Goal: Information Seeking & Learning: Learn about a topic

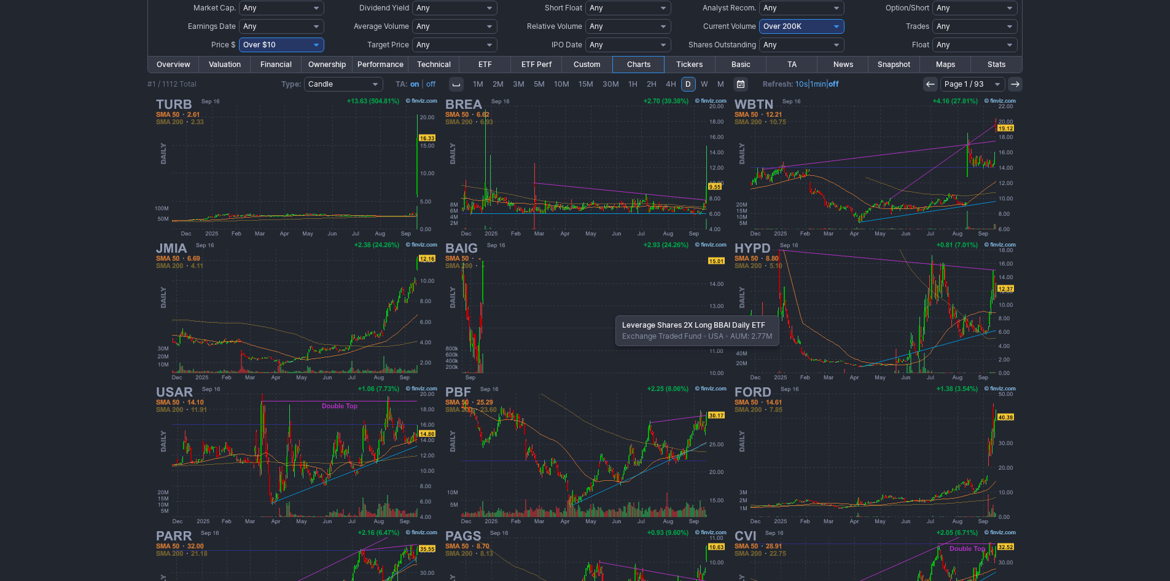
scroll to position [130, 0]
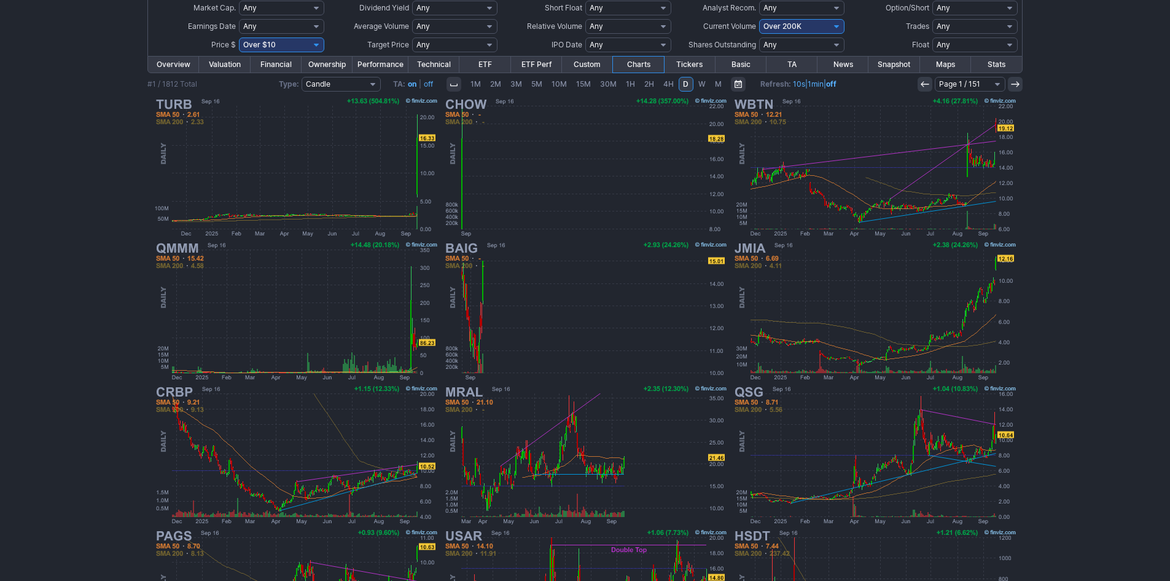
scroll to position [130, 0]
click at [799, 27] on select "Any Under 50K Under 100K Under 500K Under 750K Under 1M Over 0 Over 50K Over 10…" at bounding box center [801, 26] width 85 height 15
select select "o500"
click at [759, 19] on select "Any Under 50K Under 100K Under 500K Under 750K Under 1M Over 0 Over 50K Over 10…" at bounding box center [801, 26] width 85 height 15
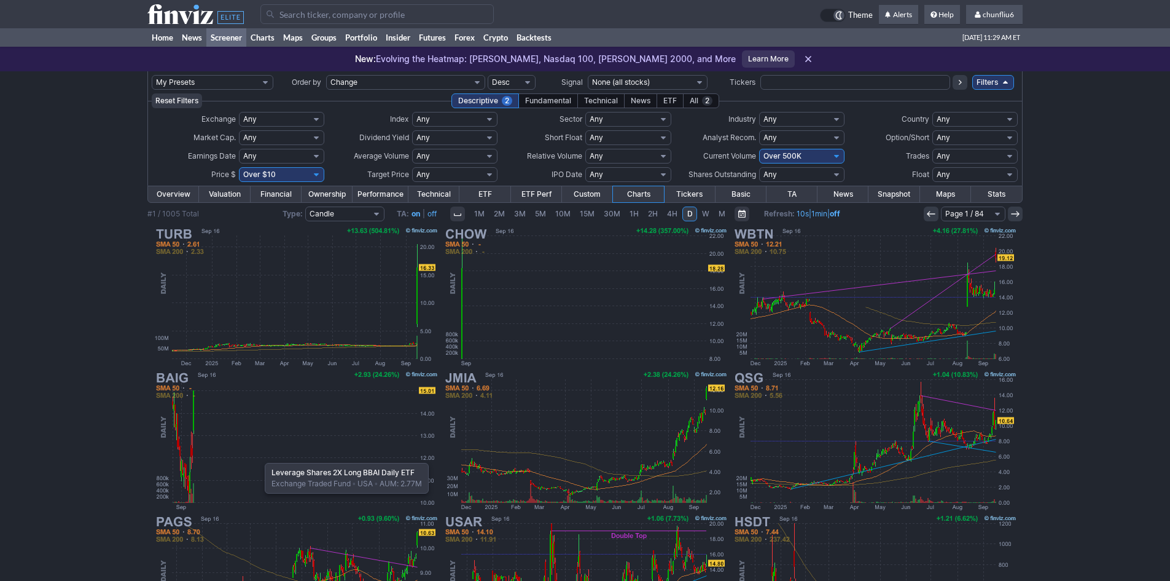
click at [259, 456] on img at bounding box center [296, 441] width 288 height 144
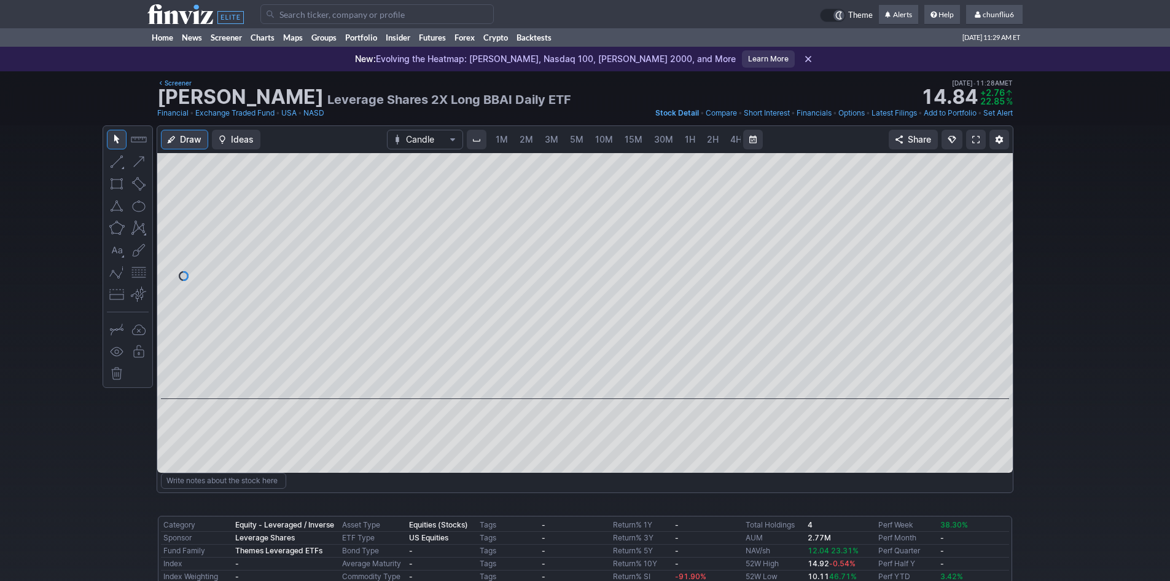
scroll to position [0, 66]
drag, startPoint x: 995, startPoint y: 211, endPoint x: 995, endPoint y: 246, distance: 35.0
click at [995, 246] on div at bounding box center [1000, 272] width 26 height 215
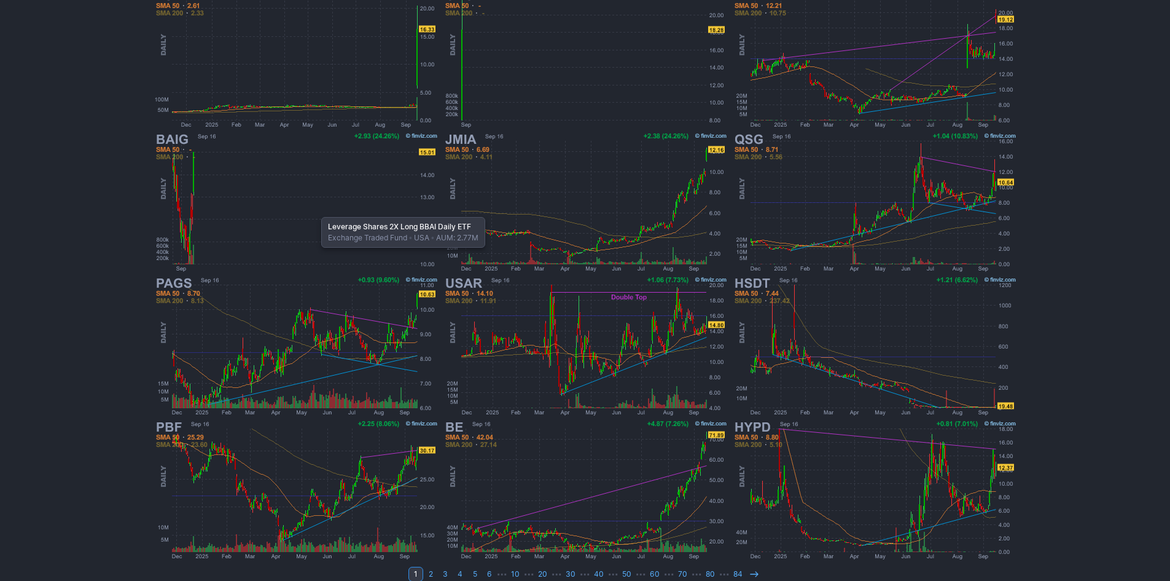
scroll to position [253, 0]
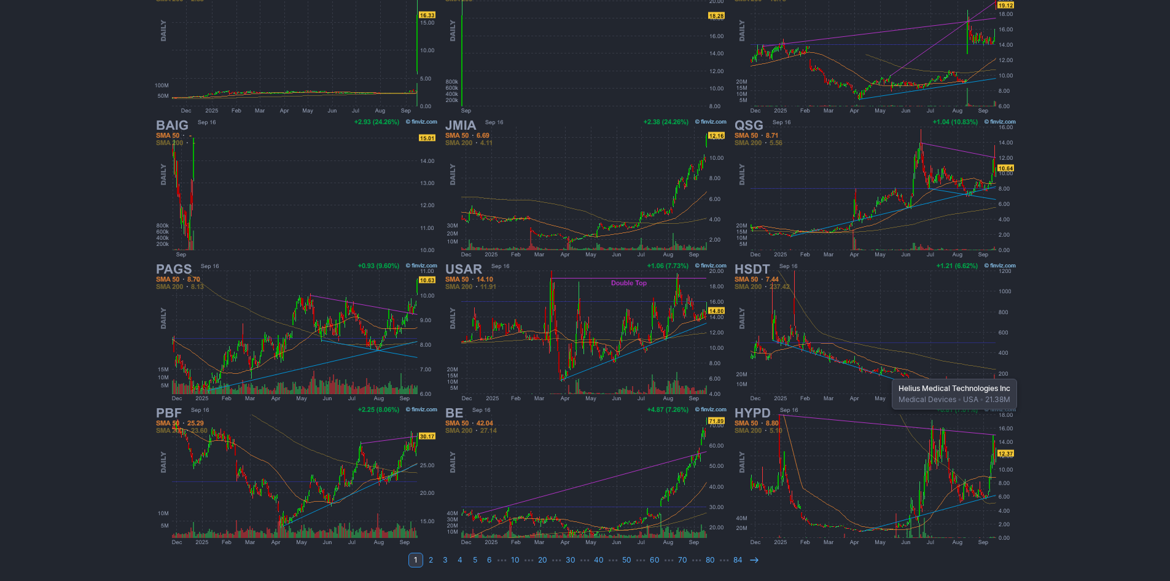
click at [886, 372] on img at bounding box center [875, 332] width 288 height 144
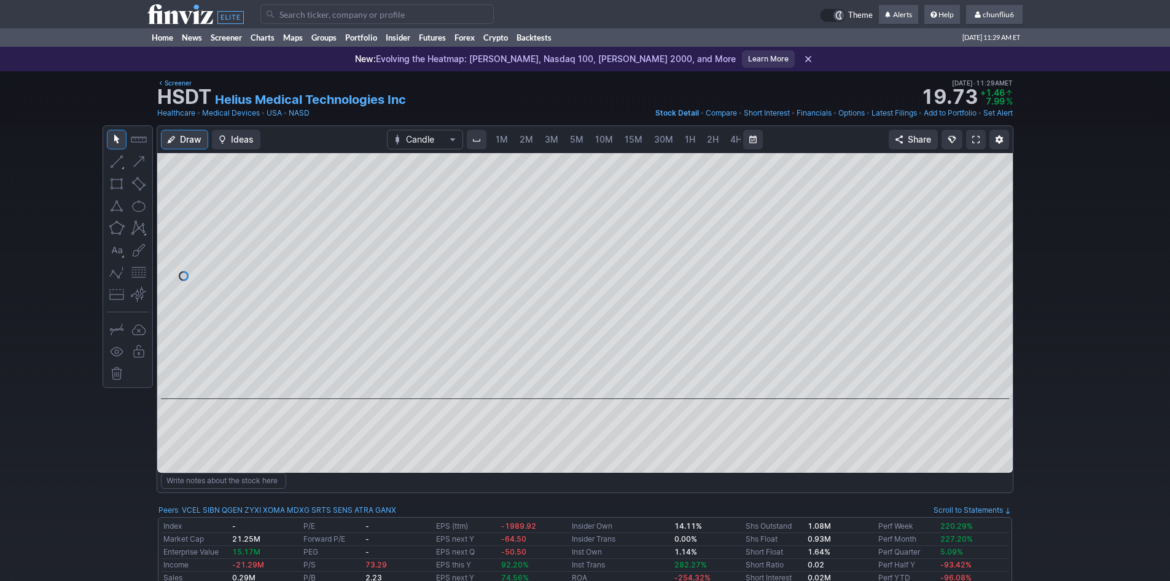
scroll to position [0, 66]
click at [504, 136] on span "5M" at bounding box center [511, 139] width 14 height 10
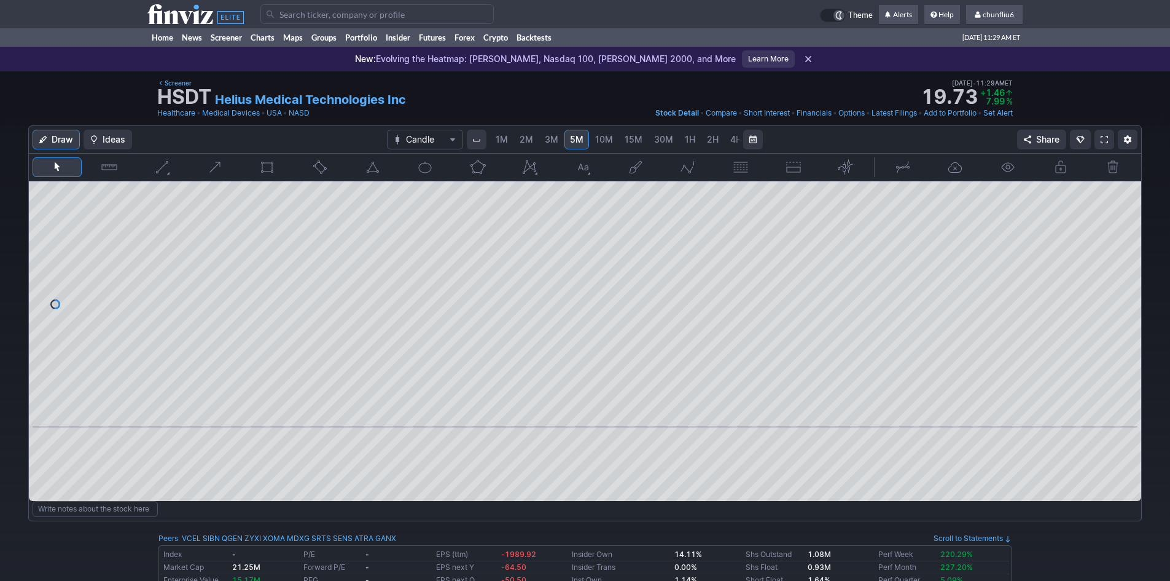
click at [912, 219] on div "Draw Ideas Candle 1M 2M 3M 5M 10M 15M 30M 1H 2H 4H D W M Share" at bounding box center [585, 313] width 1113 height 375
click at [503, 136] on span "1M" at bounding box center [502, 139] width 12 height 10
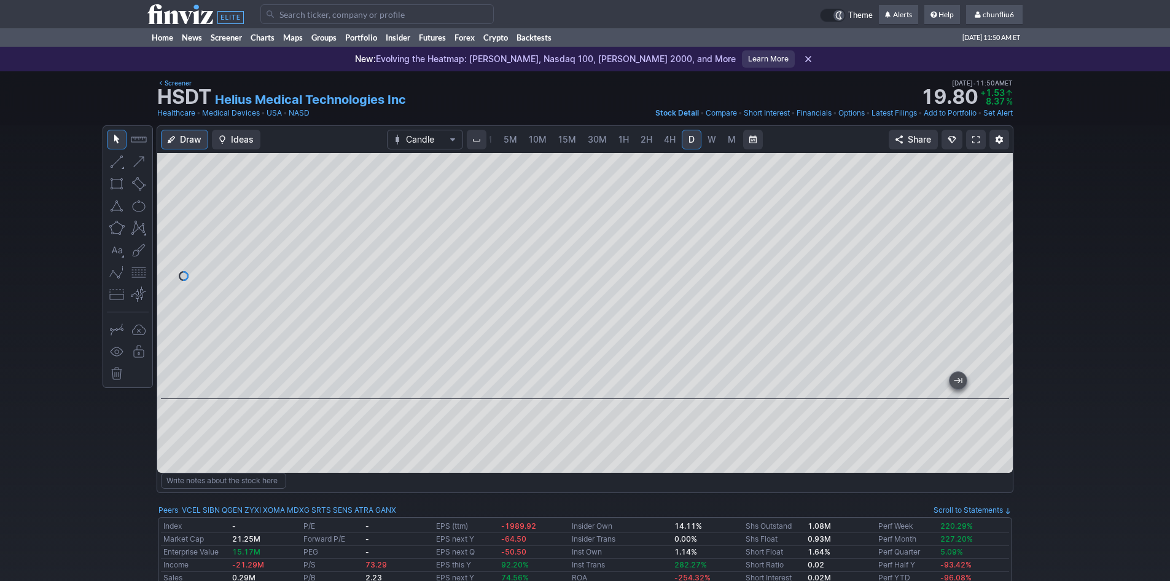
click at [511, 138] on span "5M" at bounding box center [511, 139] width 14 height 10
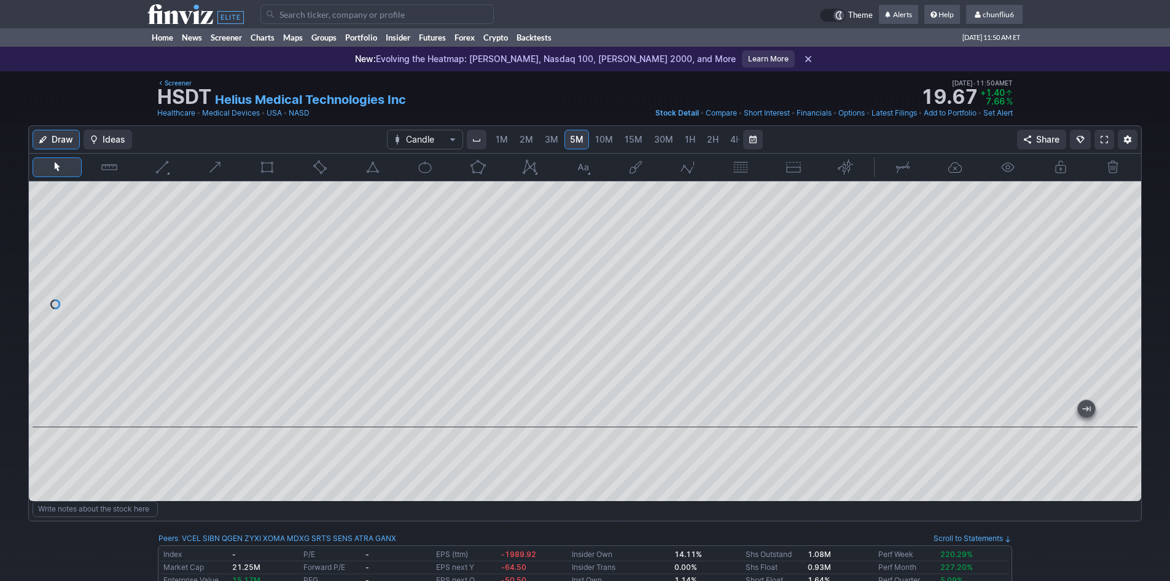
click at [1101, 141] on span at bounding box center [1104, 140] width 7 height 10
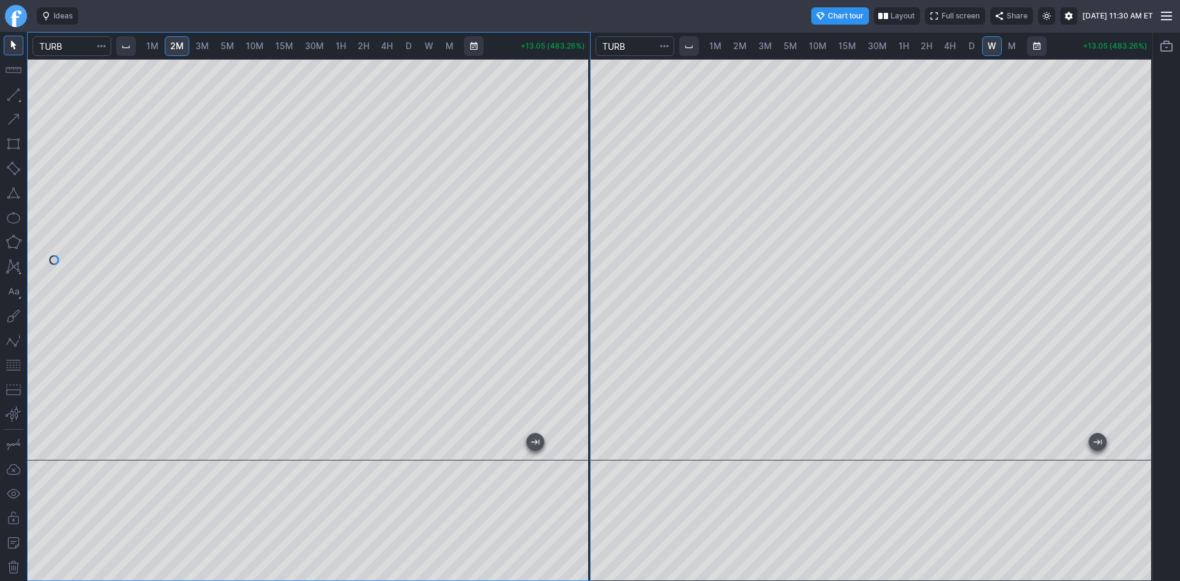
drag, startPoint x: 580, startPoint y: 190, endPoint x: 578, endPoint y: 153, distance: 37.6
click at [578, 153] on div at bounding box center [577, 256] width 26 height 370
click at [18, 195] on button "button" at bounding box center [14, 193] width 20 height 20
drag, startPoint x: 580, startPoint y: 284, endPoint x: 581, endPoint y: 268, distance: 16.0
click at [581, 268] on div at bounding box center [577, 256] width 26 height 370
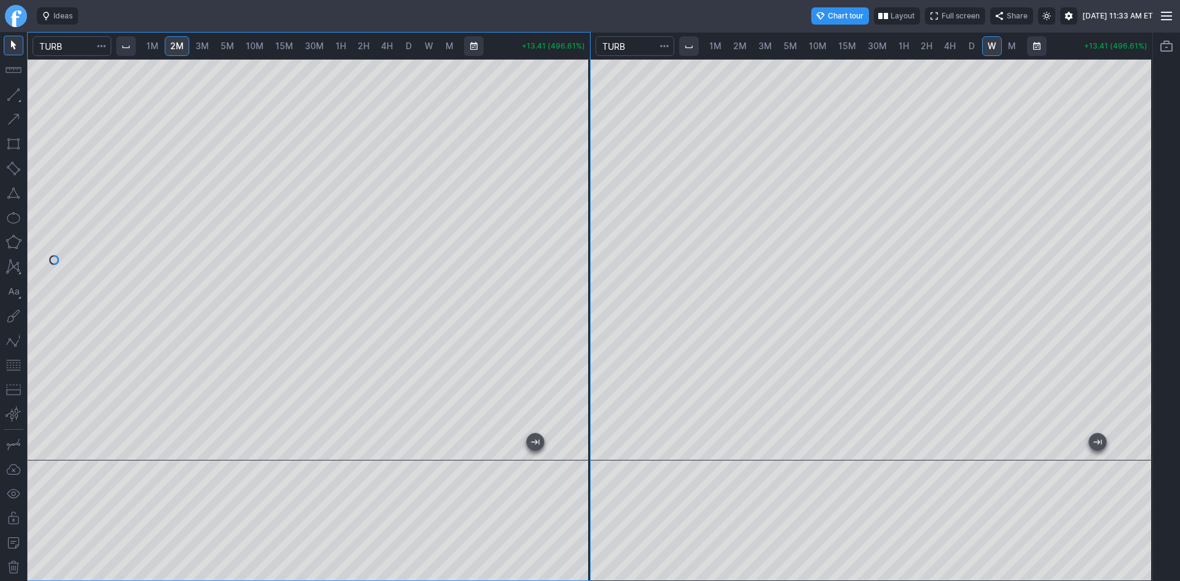
drag, startPoint x: 578, startPoint y: 316, endPoint x: 590, endPoint y: 267, distance: 50.8
click at [590, 267] on div at bounding box center [577, 256] width 26 height 370
drag, startPoint x: 582, startPoint y: 311, endPoint x: 570, endPoint y: 336, distance: 28.0
click at [582, 317] on div at bounding box center [577, 256] width 26 height 370
drag, startPoint x: 573, startPoint y: 191, endPoint x: 573, endPoint y: 227, distance: 36.3
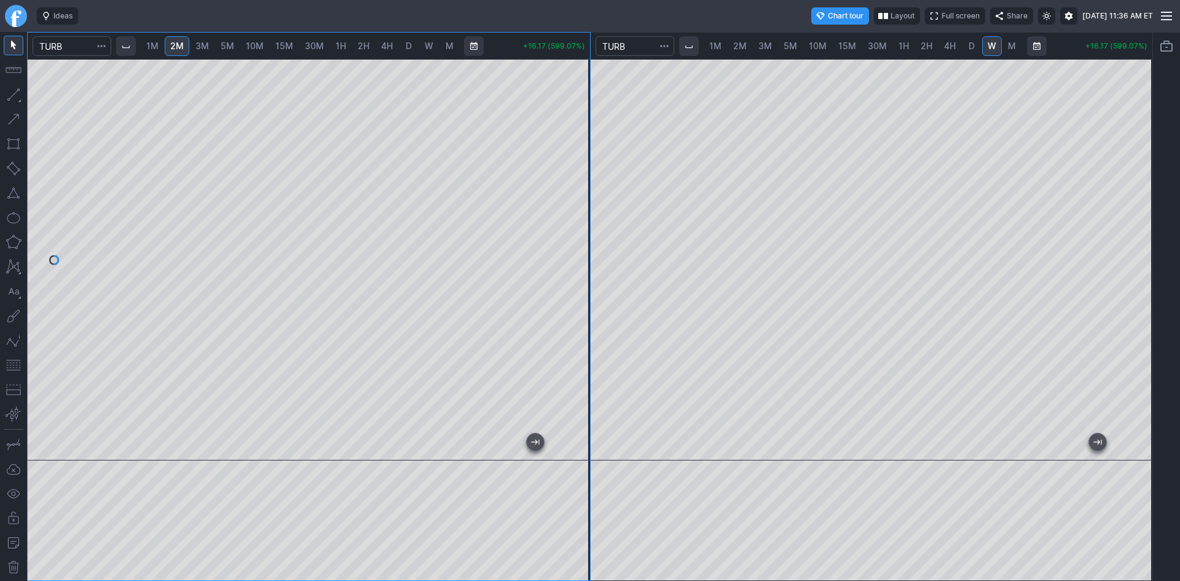
click at [573, 227] on div at bounding box center [577, 256] width 26 height 370
drag, startPoint x: 576, startPoint y: 233, endPoint x: 575, endPoint y: 246, distance: 13.0
click at [575, 246] on div at bounding box center [577, 256] width 26 height 370
drag, startPoint x: 13, startPoint y: 362, endPoint x: 27, endPoint y: 364, distance: 14.3
click at [13, 362] on button "button" at bounding box center [14, 365] width 20 height 20
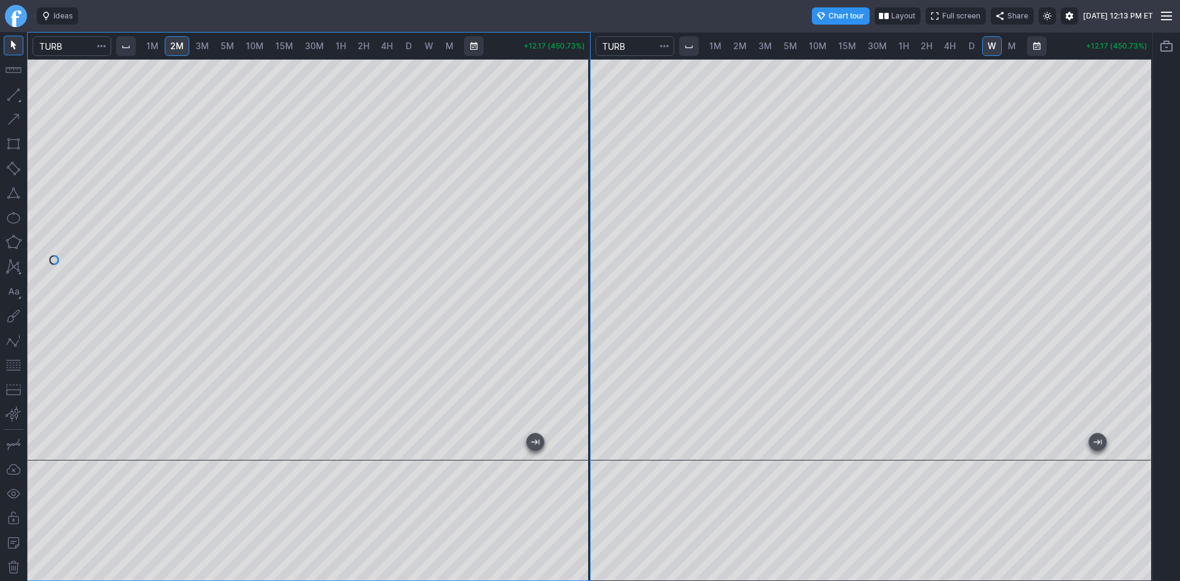
drag, startPoint x: 575, startPoint y: 158, endPoint x: 570, endPoint y: 86, distance: 72.1
click at [570, 86] on div at bounding box center [577, 256] width 26 height 370
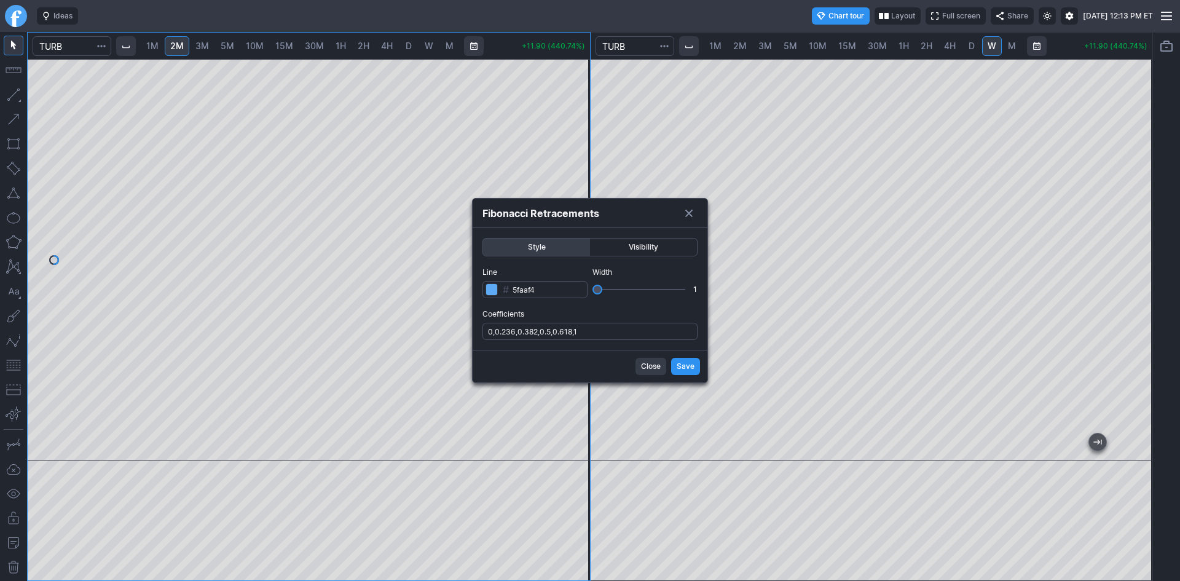
click at [680, 362] on span "Save" at bounding box center [685, 366] width 18 height 12
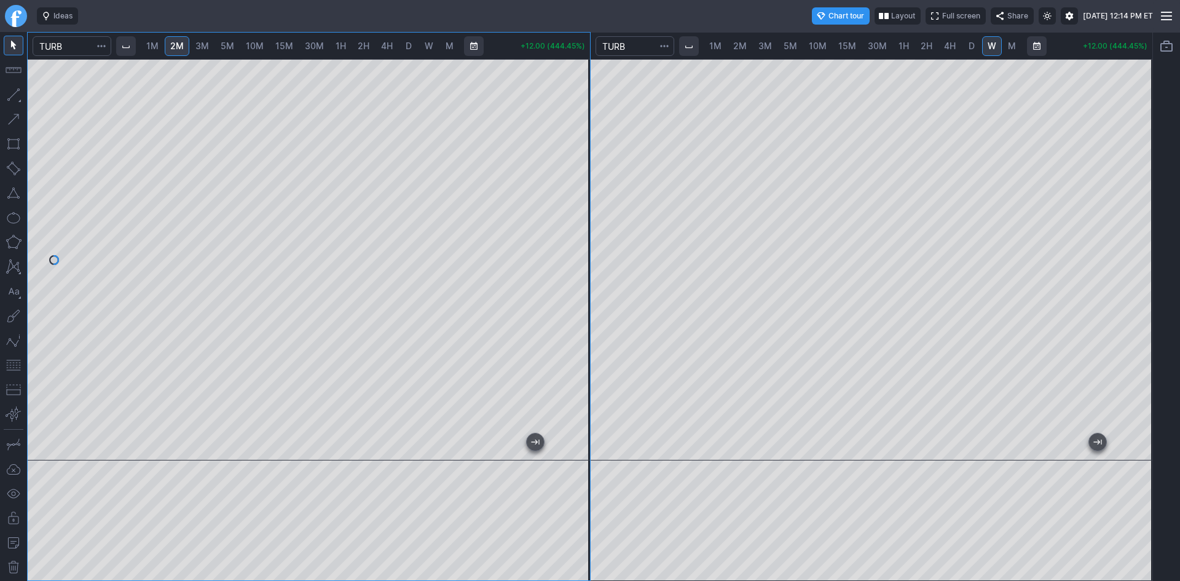
click at [553, 295] on div at bounding box center [309, 259] width 562 height 401
click at [570, 279] on div at bounding box center [309, 259] width 562 height 401
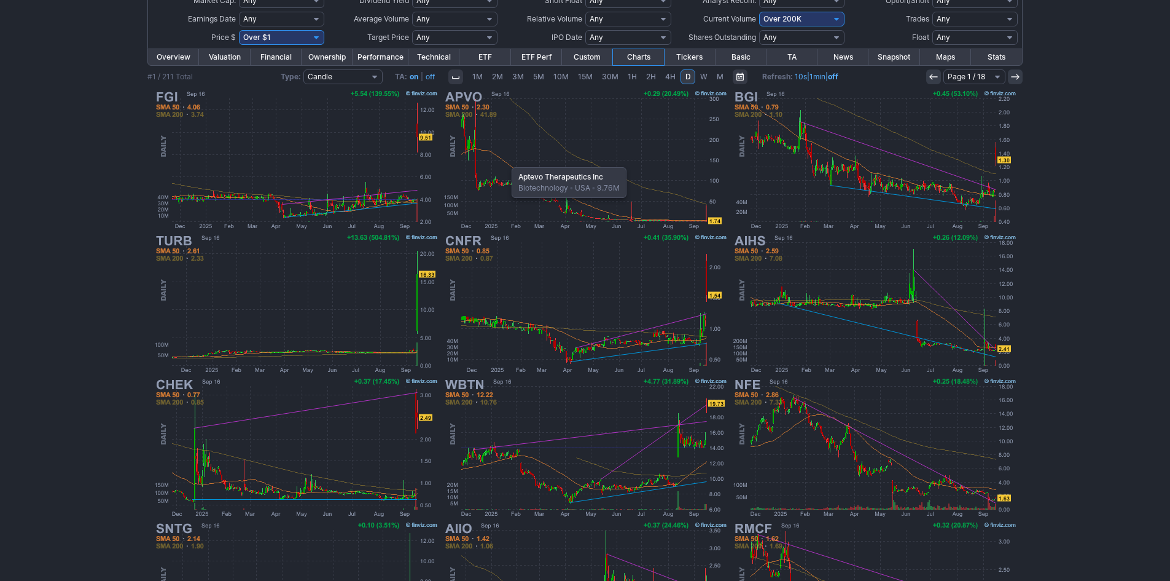
scroll to position [130, 0]
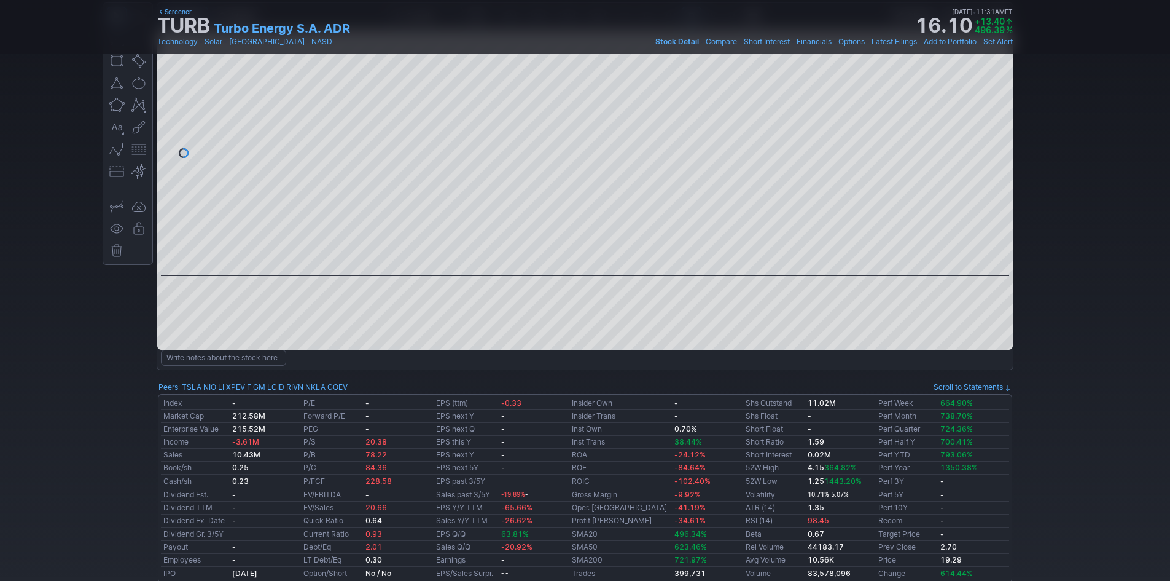
scroll to position [61, 0]
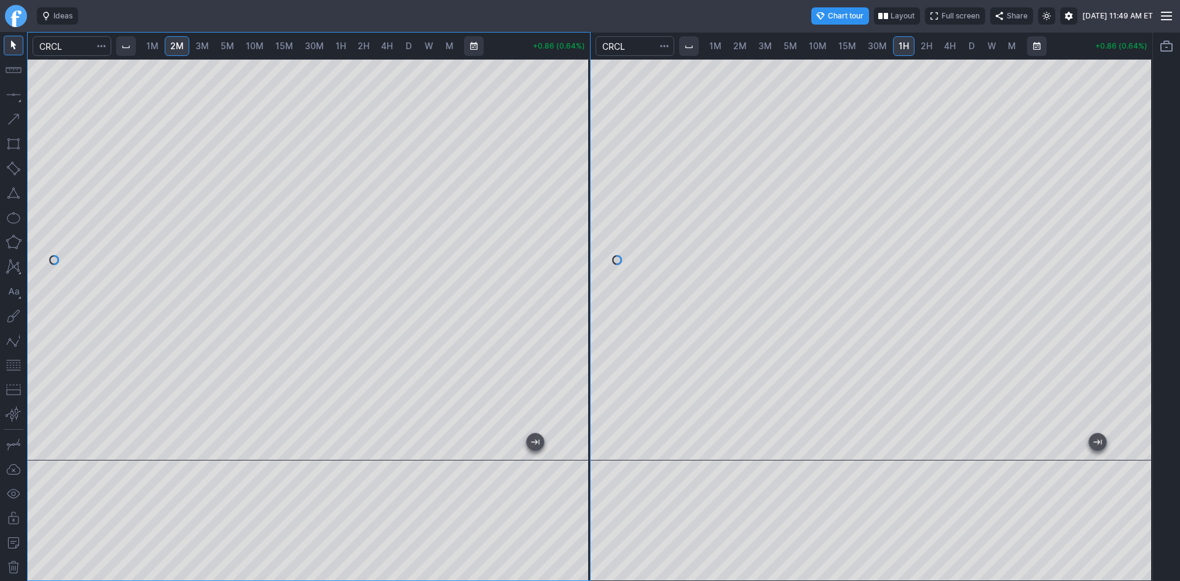
drag, startPoint x: 582, startPoint y: 147, endPoint x: 575, endPoint y: 77, distance: 69.8
click at [575, 77] on div at bounding box center [577, 256] width 26 height 370
click at [14, 194] on button "button" at bounding box center [14, 193] width 20 height 20
drag, startPoint x: 585, startPoint y: 221, endPoint x: 584, endPoint y: 237, distance: 15.4
click at [584, 237] on div at bounding box center [577, 256] width 26 height 370
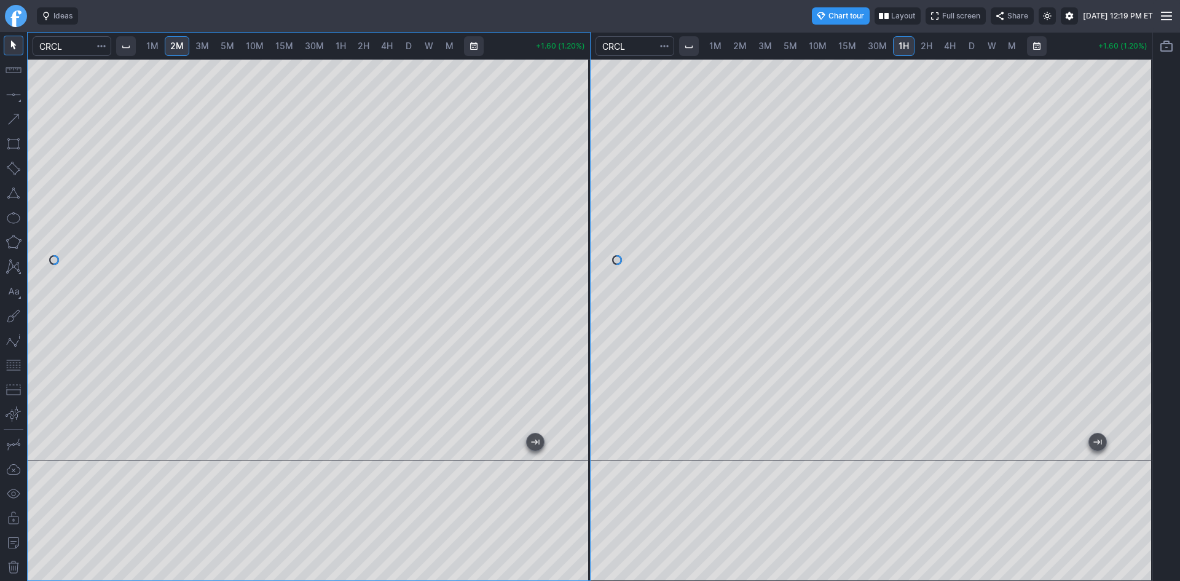
drag, startPoint x: 570, startPoint y: 168, endPoint x: 566, endPoint y: 143, distance: 25.5
click at [566, 143] on div at bounding box center [577, 256] width 26 height 370
drag, startPoint x: 581, startPoint y: 332, endPoint x: 584, endPoint y: 310, distance: 21.8
click at [584, 310] on div at bounding box center [577, 256] width 26 height 370
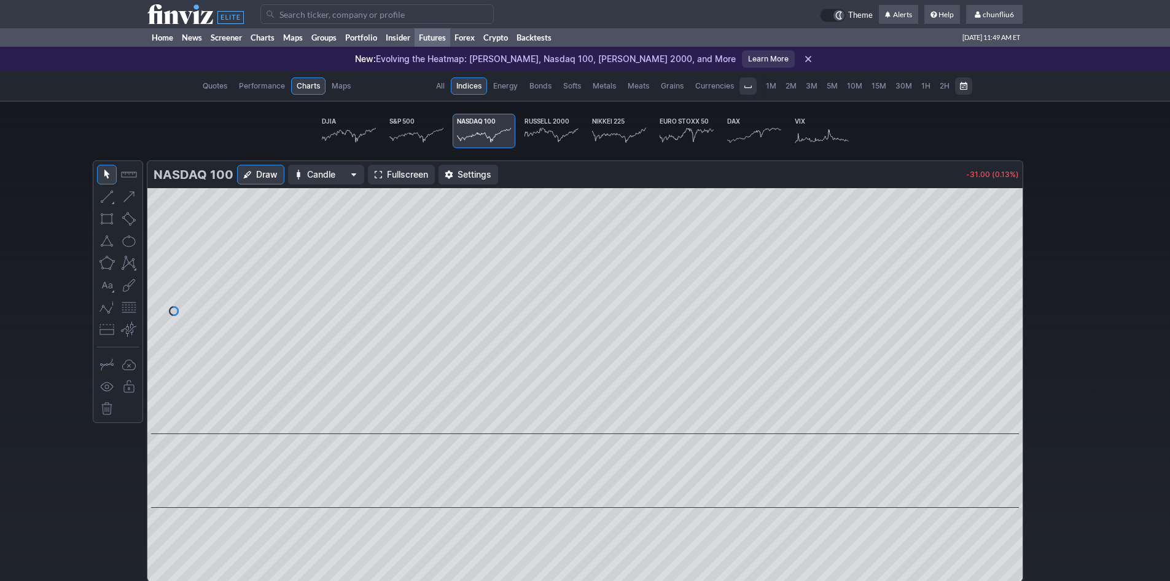
scroll to position [0, 76]
click at [163, 40] on link "Home" at bounding box center [162, 37] width 30 height 18
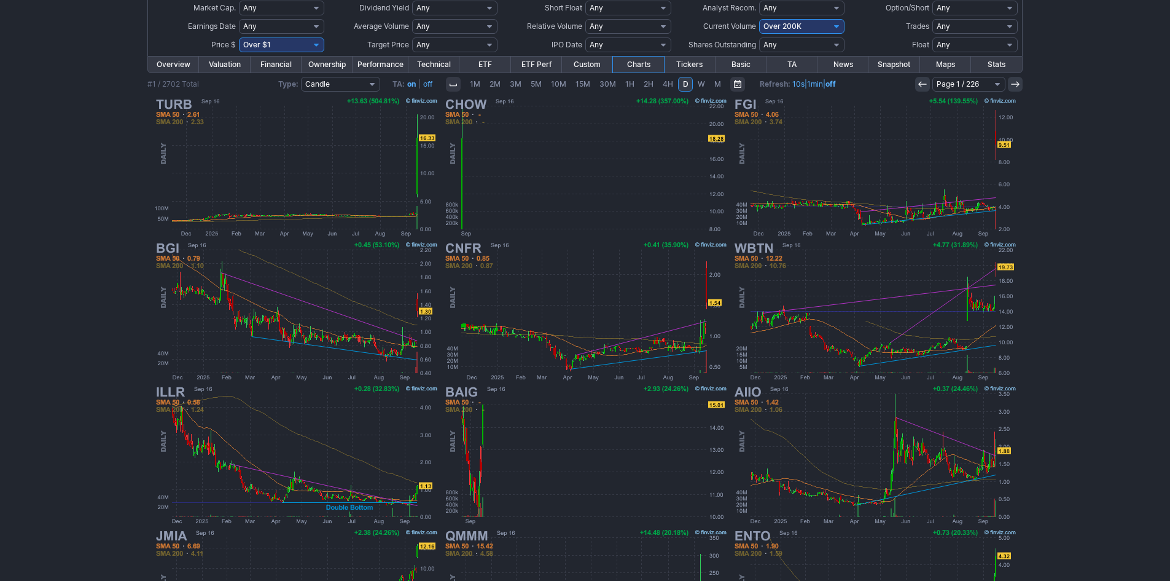
scroll to position [130, 0]
click at [768, 25] on select "Any Under 50K Under 100K Under 500K Under 750K Under 1M Over 0 Over 50K Over 10…" at bounding box center [801, 26] width 85 height 15
select select "o500"
click at [759, 19] on select "Any Under 50K Under 100K Under 500K Under 750K Under 1M Over 0 Over 50K Over 10…" at bounding box center [801, 26] width 85 height 15
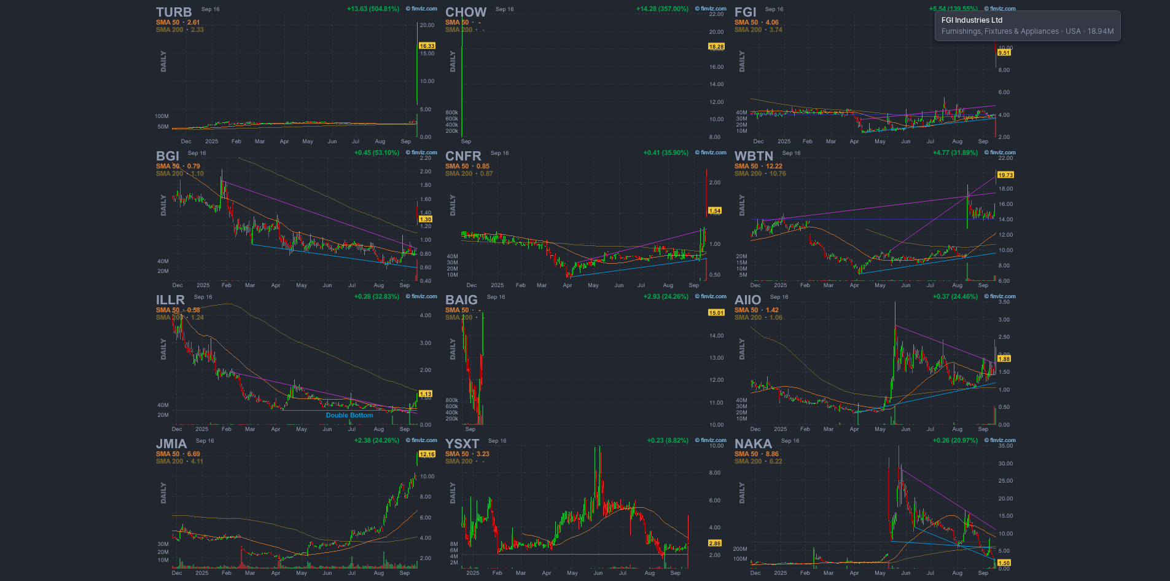
scroll to position [191, 0]
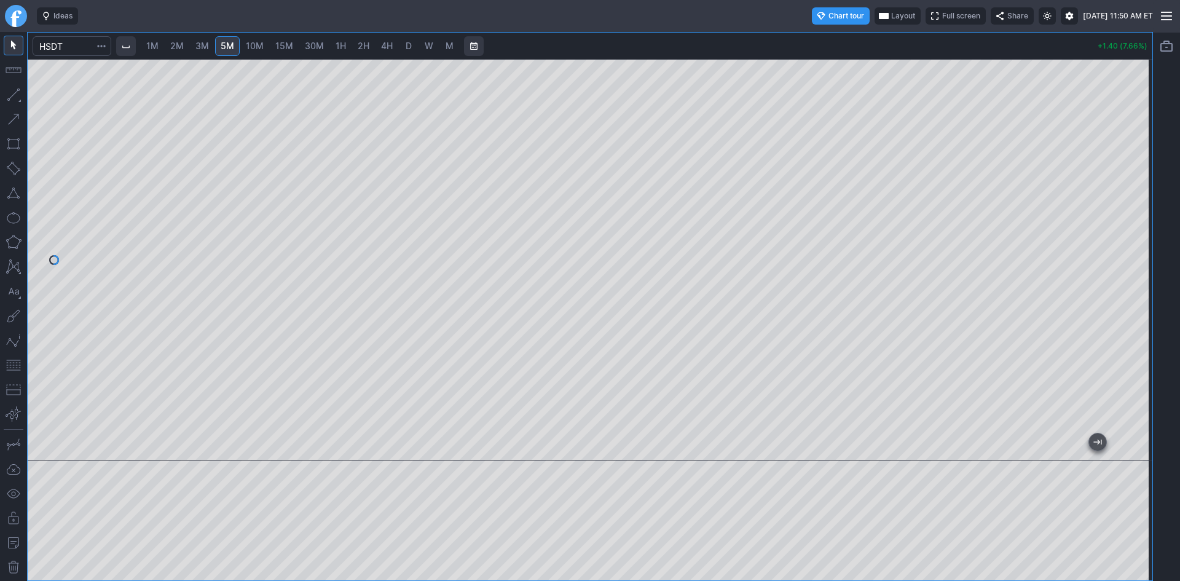
click at [1121, 146] on div at bounding box center [590, 259] width 1124 height 401
drag, startPoint x: 1134, startPoint y: 271, endPoint x: 1137, endPoint y: 208, distance: 63.3
click at [1137, 208] on div at bounding box center [1139, 256] width 26 height 370
click at [187, 44] on link "2M" at bounding box center [177, 46] width 25 height 20
click at [965, 190] on div "1M 2M 3M 5M 10M 15M 30M 1H 2H 4H D W M +1.40 (7.66%)" at bounding box center [590, 306] width 1126 height 549
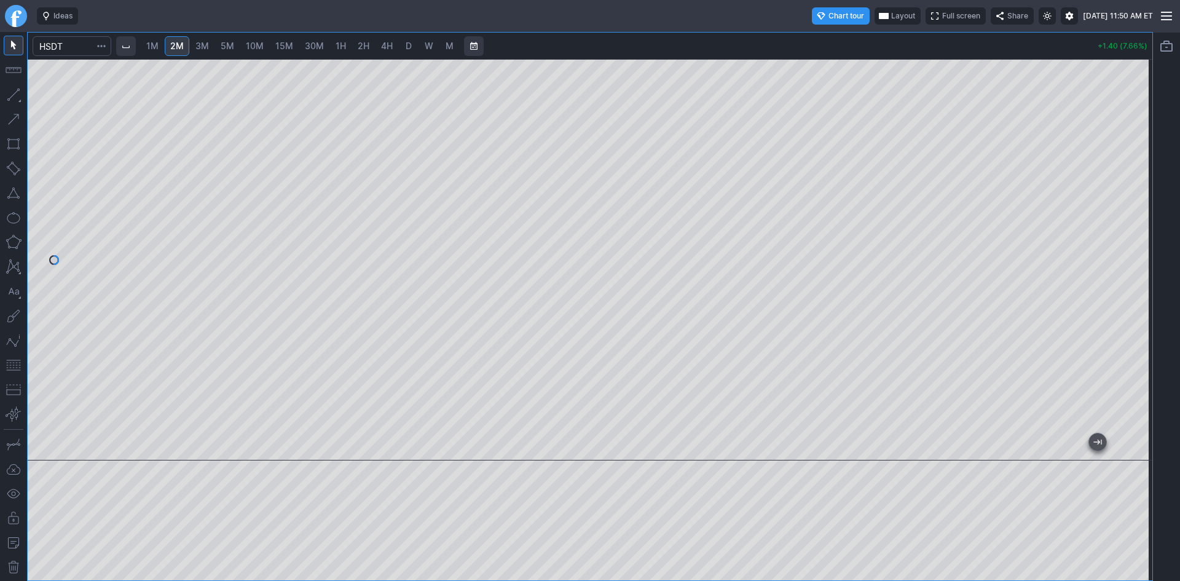
click at [1120, 273] on div at bounding box center [590, 259] width 1124 height 401
drag, startPoint x: 13, startPoint y: 366, endPoint x: 22, endPoint y: 359, distance: 11.4
click at [15, 364] on button "button" at bounding box center [14, 365] width 20 height 20
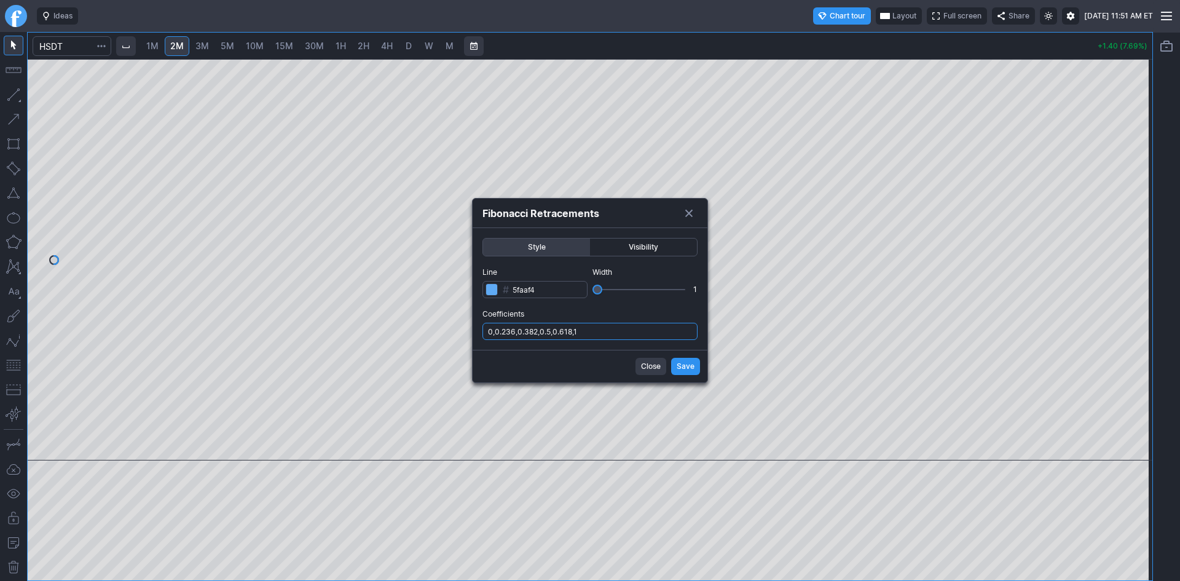
click at [611, 332] on input "0,0.236,0.382,0.5,0.618,1" at bounding box center [589, 331] width 215 height 17
type input "0,0.236,0.382,0.5,0.618,1,.786"
drag, startPoint x: 683, startPoint y: 362, endPoint x: 708, endPoint y: 354, distance: 27.0
click at [684, 362] on span "Save" at bounding box center [685, 366] width 18 height 12
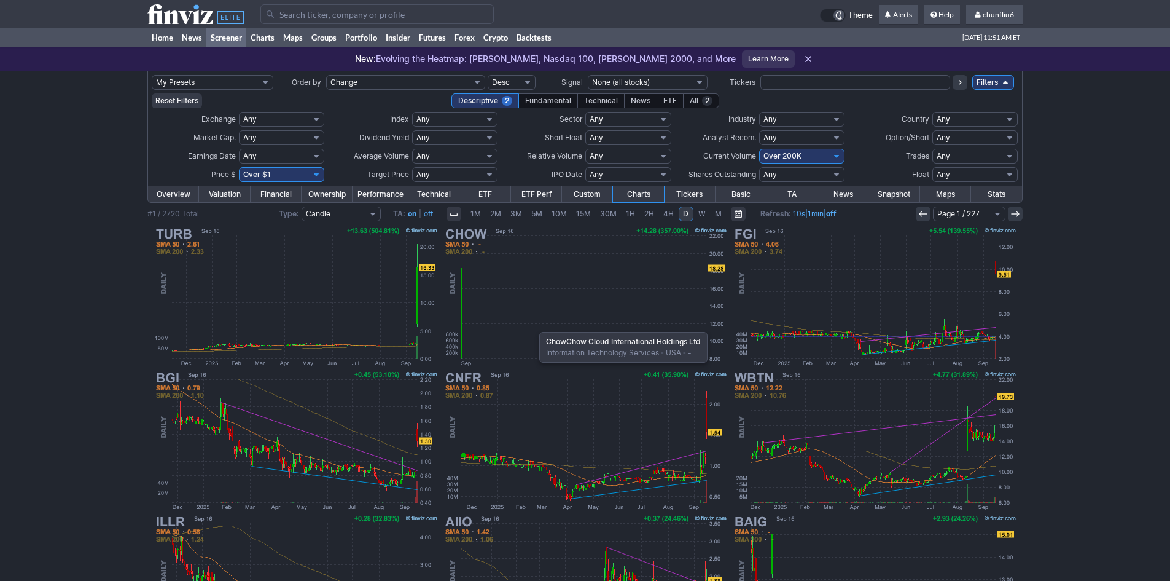
click at [533, 324] on img at bounding box center [586, 297] width 288 height 144
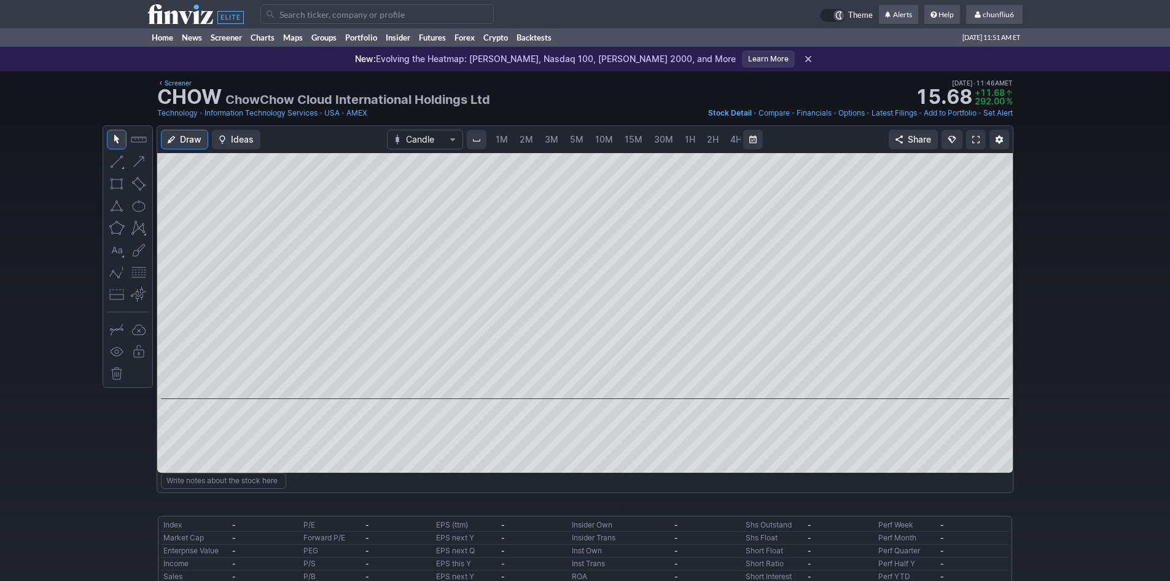
scroll to position [0, 66]
click at [972, 138] on link at bounding box center [976, 140] width 20 height 20
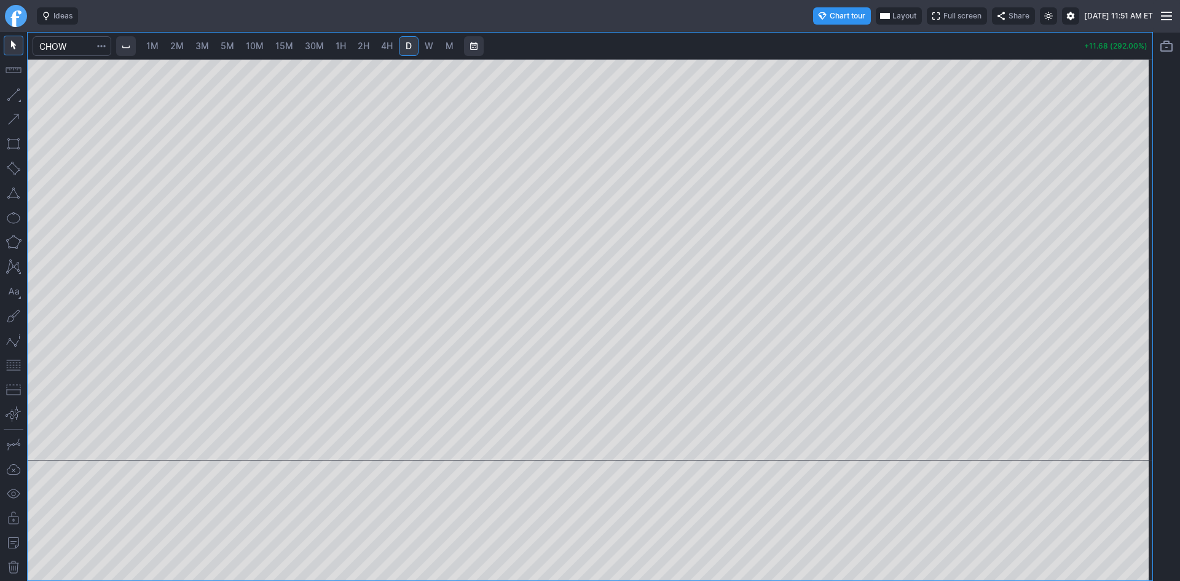
click at [152, 41] on span "1M" at bounding box center [152, 46] width 12 height 10
click at [1107, 254] on div at bounding box center [590, 259] width 1124 height 401
click at [18, 364] on button "button" at bounding box center [14, 365] width 20 height 20
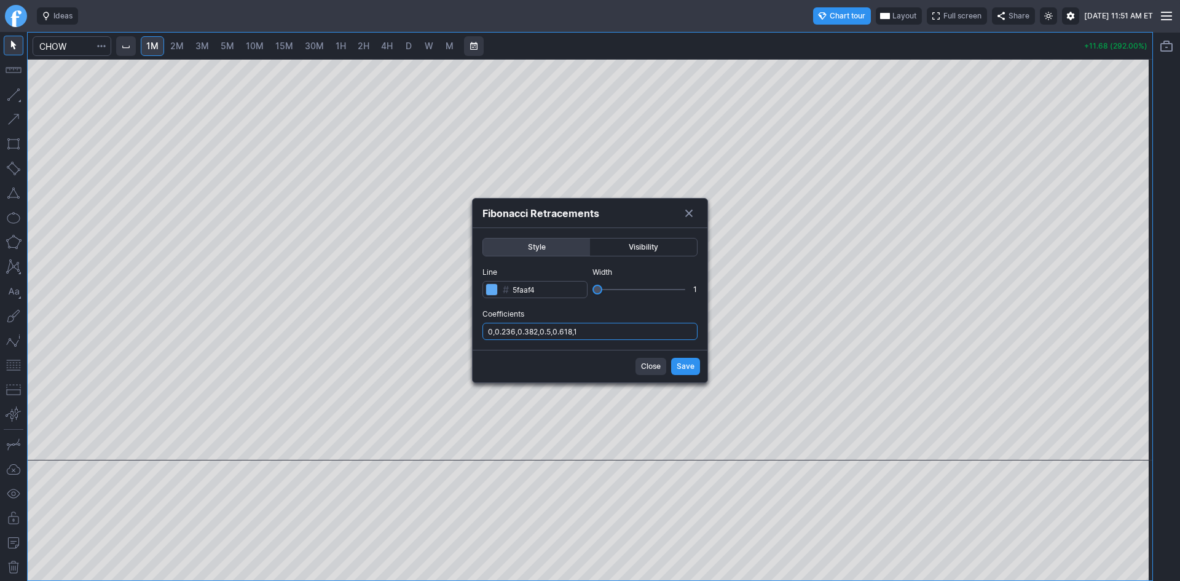
click at [627, 326] on input "0,0.236,0.382,0.5,0.618,1" at bounding box center [589, 331] width 215 height 17
type input "0,0.236,0.382,0.5,0.618,1,.786"
click at [676, 365] on button "Save" at bounding box center [685, 366] width 29 height 17
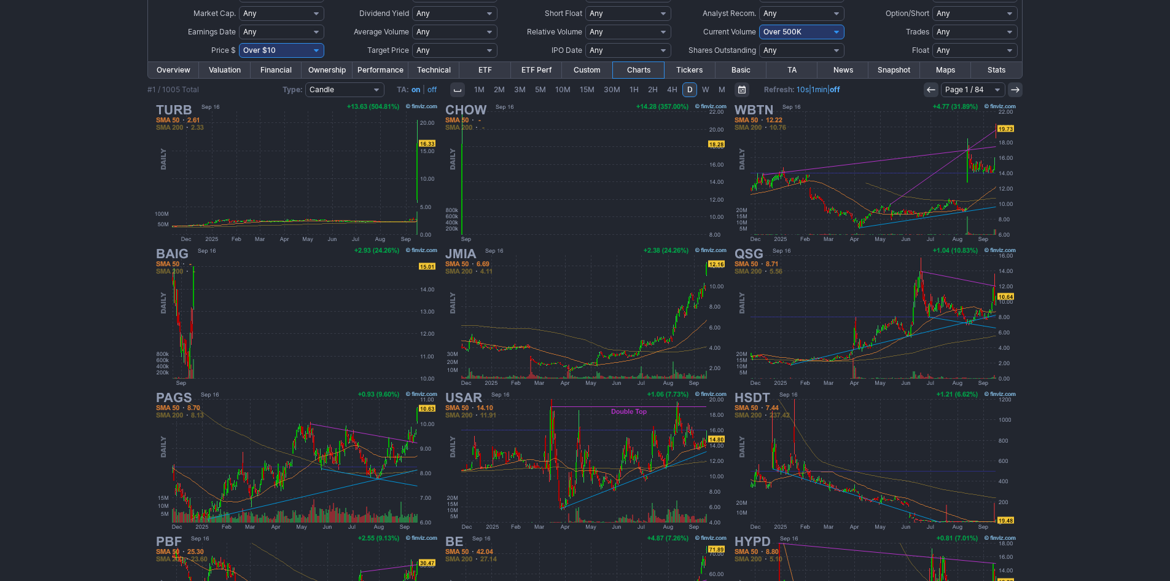
scroll to position [68, 0]
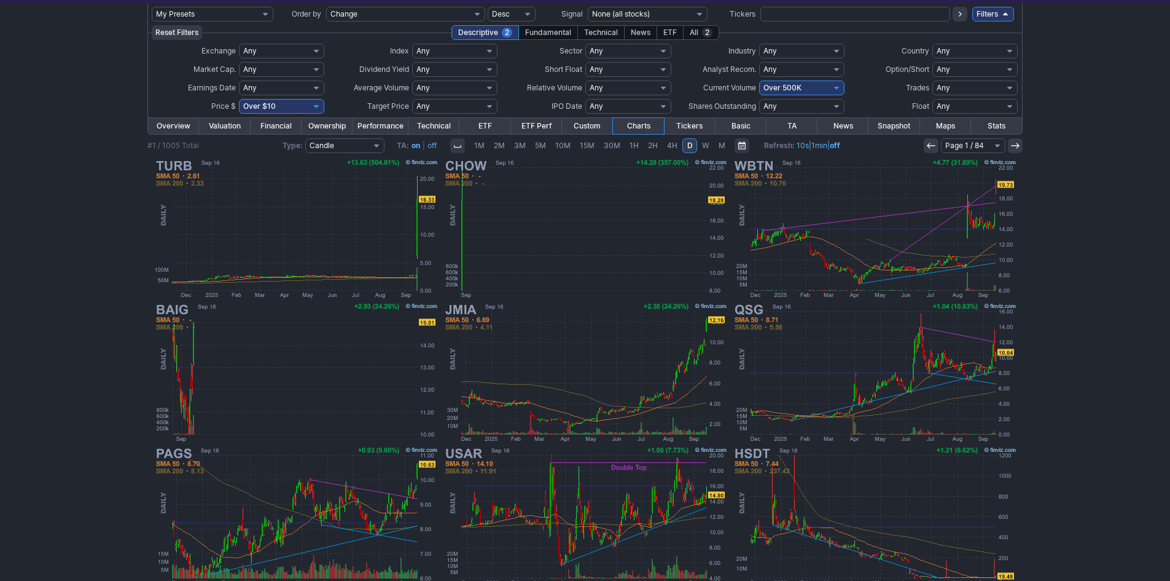
drag, startPoint x: 781, startPoint y: 84, endPoint x: 785, endPoint y: 90, distance: 7.0
click at [781, 85] on select "Any Under 50K Under 100K Under 500K Under 750K Under 1M Over 0 Over 50K Over 10…" at bounding box center [801, 87] width 85 height 15
click at [1102, 104] on div "My Presets -Save Screen -Edit Screens p: NP! Order by Ticker Tickers Input Filt…" at bounding box center [585, 384] width 1170 height 762
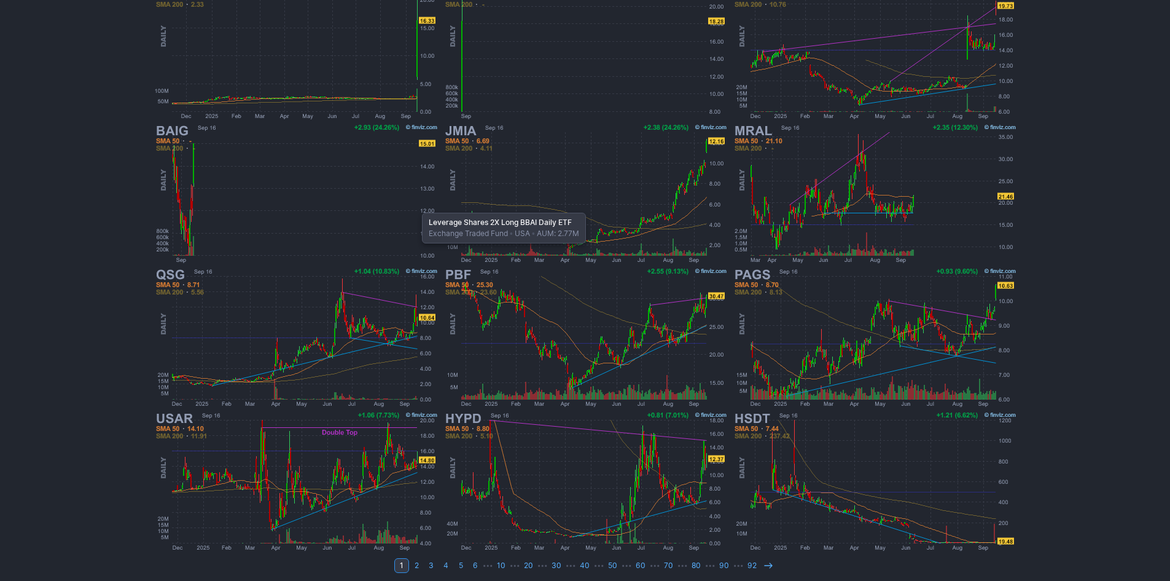
scroll to position [253, 0]
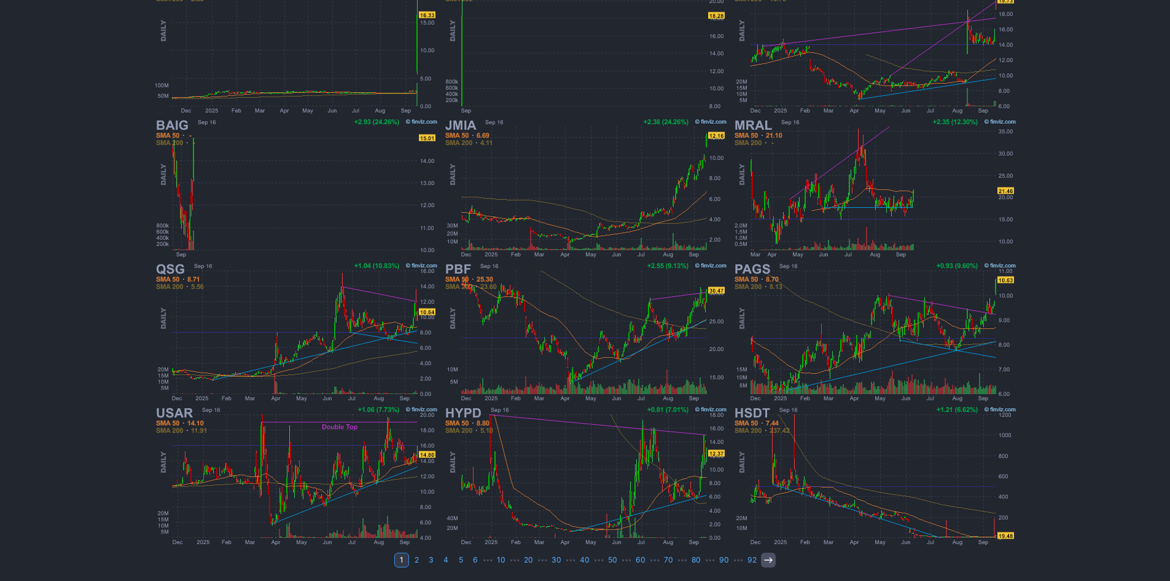
click at [764, 558] on icon at bounding box center [769, 560] width 10 height 10
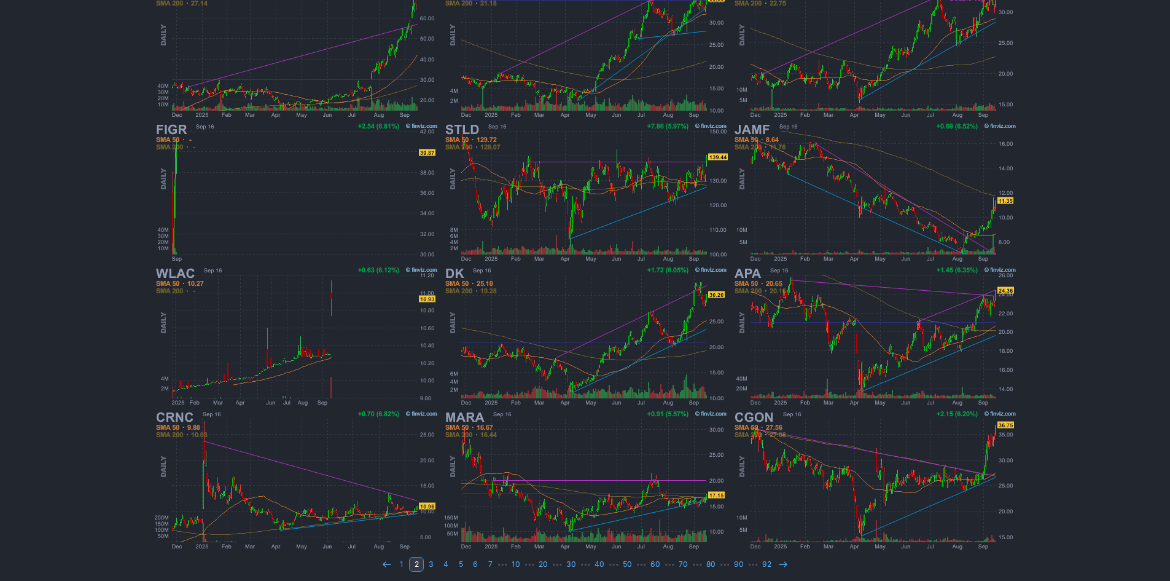
scroll to position [253, 0]
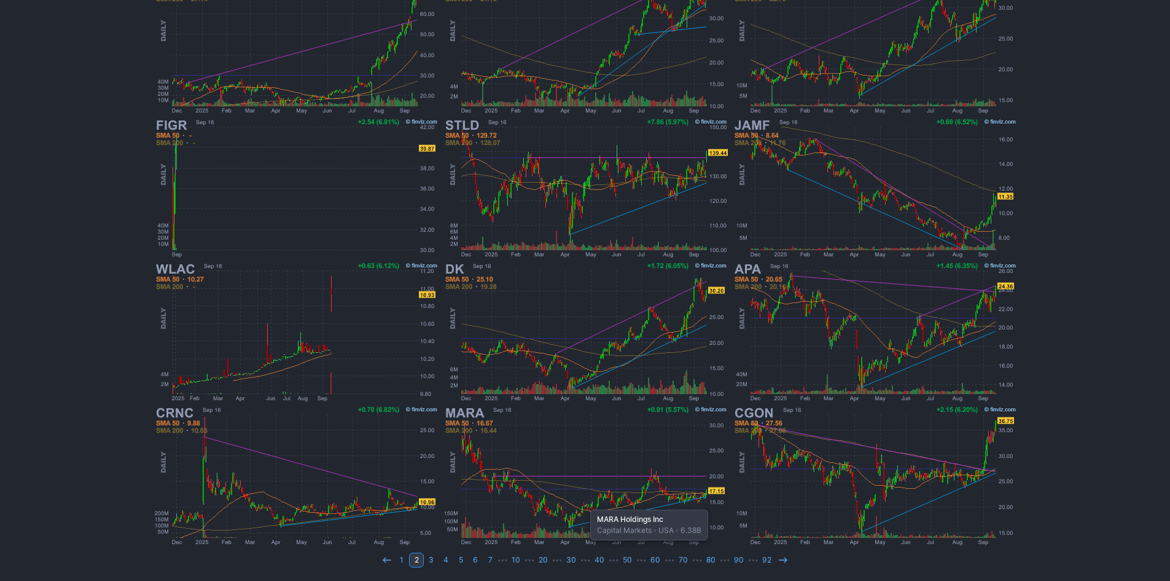
click at [585, 503] on img at bounding box center [586, 476] width 288 height 144
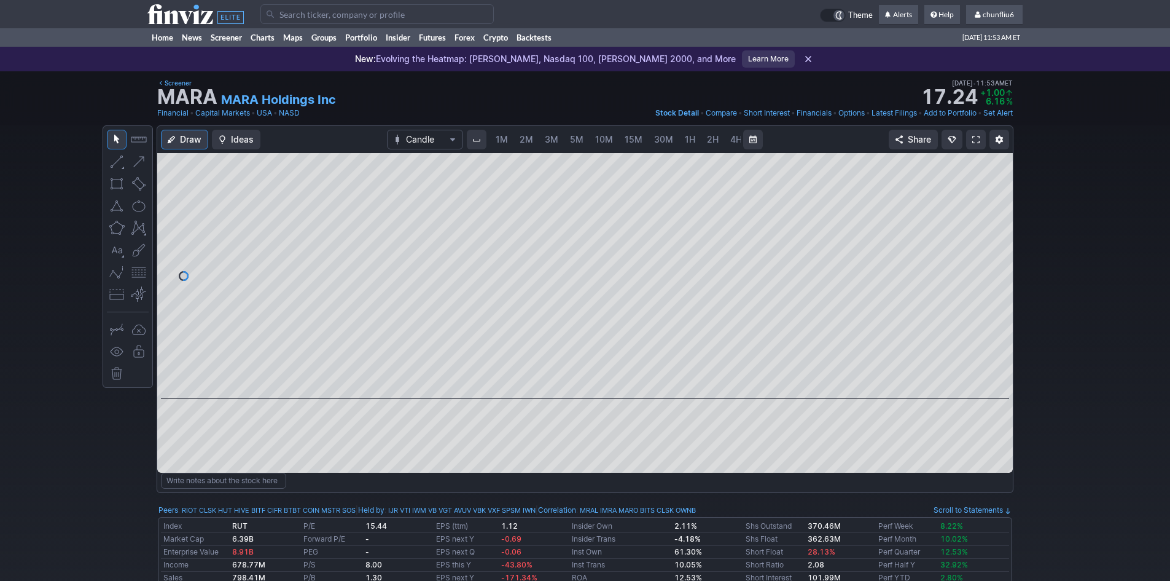
scroll to position [0, 66]
click at [982, 403] on div at bounding box center [585, 312] width 856 height 319
click at [1009, 299] on div at bounding box center [1000, 272] width 26 height 215
click at [973, 141] on span at bounding box center [976, 140] width 7 height 10
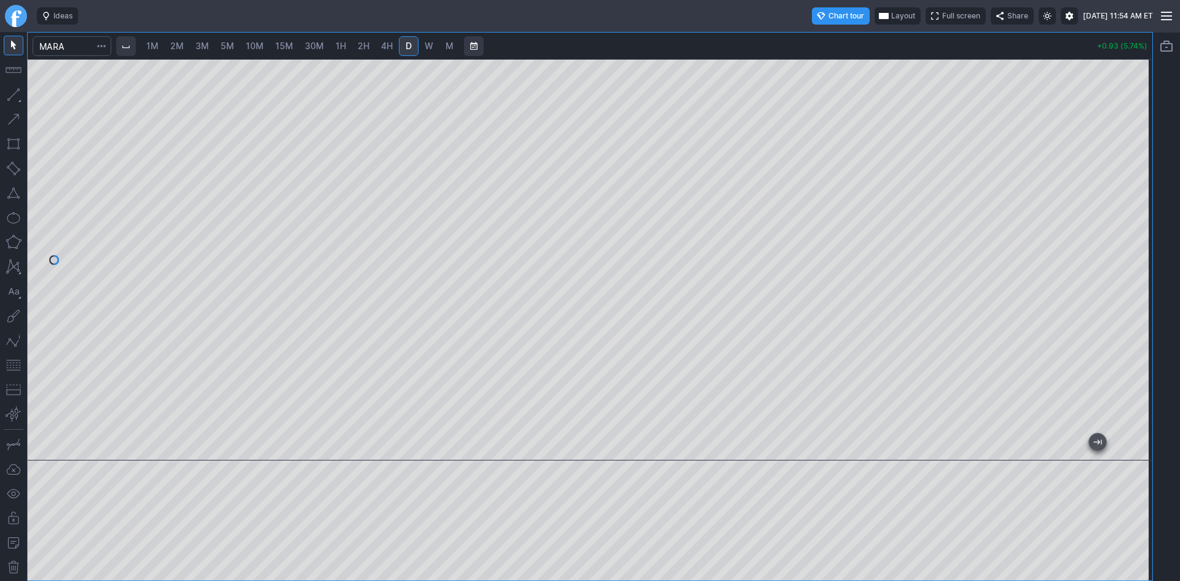
click at [179, 48] on span "2M" at bounding box center [177, 46] width 14 height 10
click at [1112, 231] on div at bounding box center [590, 259] width 1124 height 401
click at [942, 11] on span "Full screen" at bounding box center [961, 16] width 38 height 12
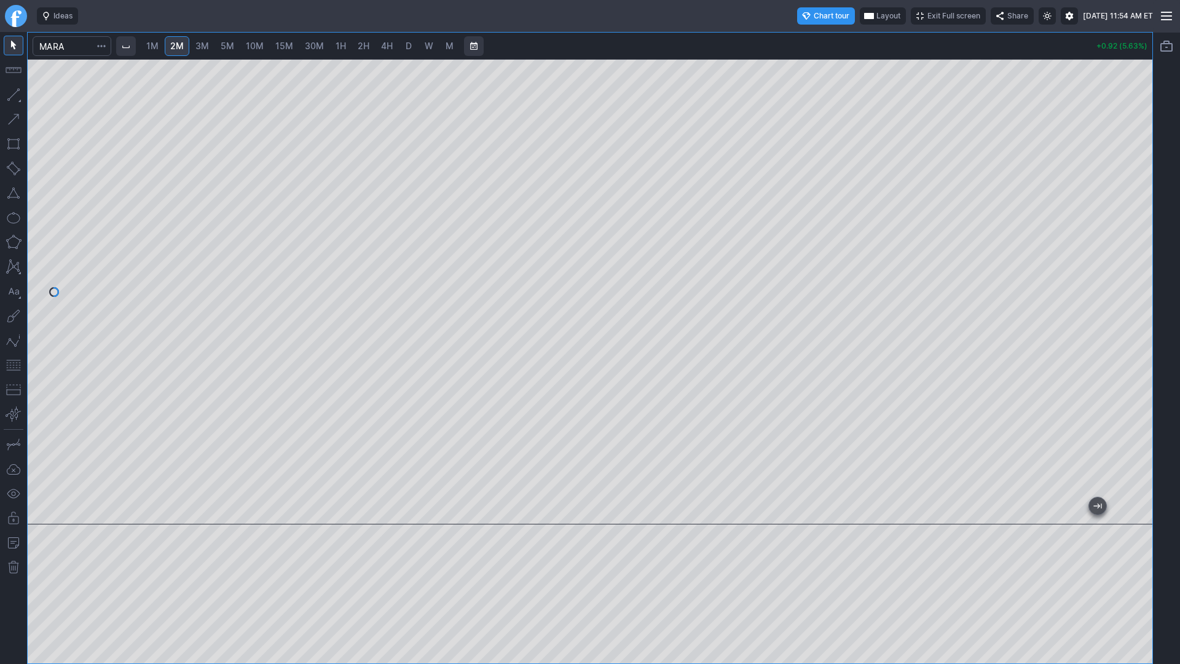
click at [927, 17] on span "Exit Full screen" at bounding box center [953, 16] width 53 height 12
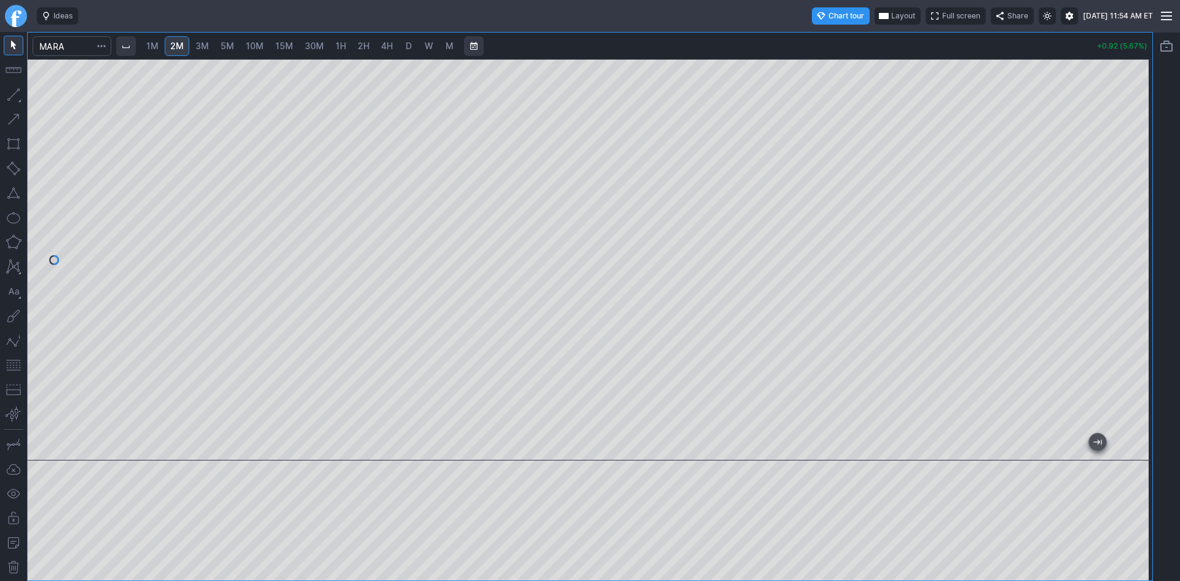
click at [891, 14] on span "Layout" at bounding box center [903, 16] width 24 height 12
click at [845, 42] on button "Layout" at bounding box center [845, 39] width 17 height 17
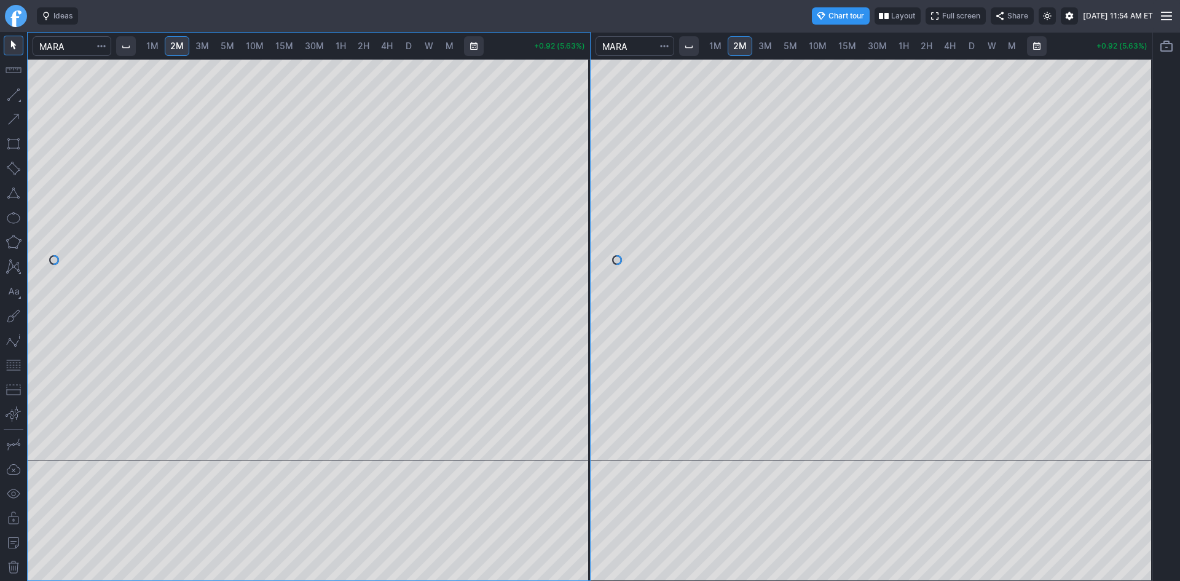
click at [826, 46] on link "10M" at bounding box center [817, 46] width 29 height 20
click at [882, 47] on span "30M" at bounding box center [877, 46] width 19 height 10
click at [1124, 228] on div at bounding box center [871, 259] width 562 height 401
drag, startPoint x: 895, startPoint y: 449, endPoint x: 1156, endPoint y: 442, distance: 261.2
click at [1156, 442] on div "1M 2M 3M 5M 10M 15M 30M 1H 2H 4H D W M +0.93 (5.76%) 1M 2M 3M 5M 10M 15M 30M 1H…" at bounding box center [590, 306] width 1180 height 549
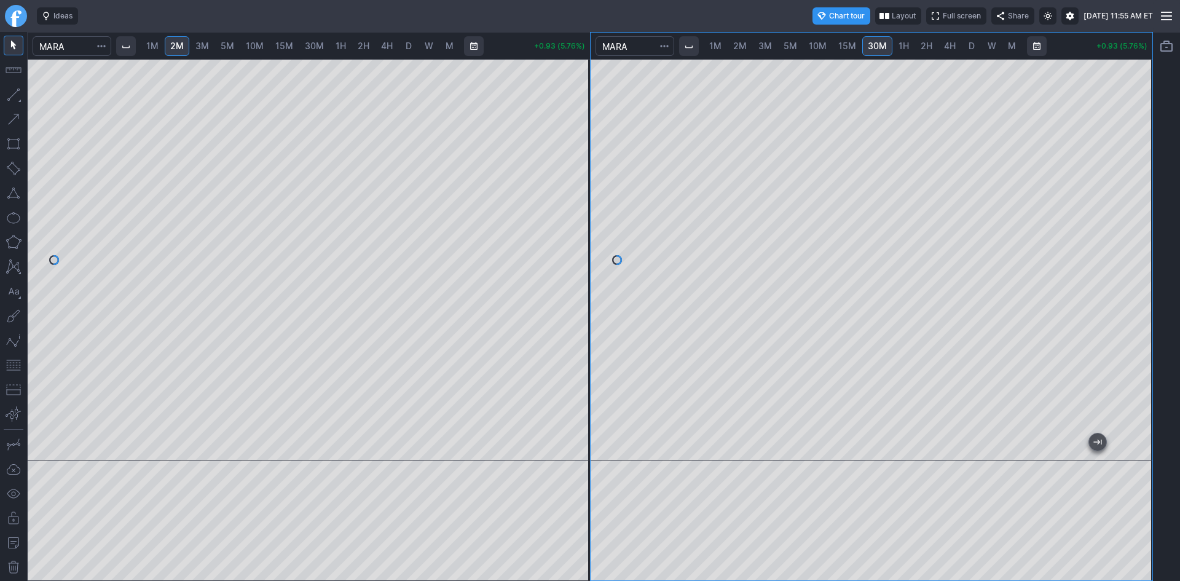
drag, startPoint x: 14, startPoint y: 363, endPoint x: 31, endPoint y: 356, distance: 17.9
click at [16, 362] on button "button" at bounding box center [14, 365] width 20 height 20
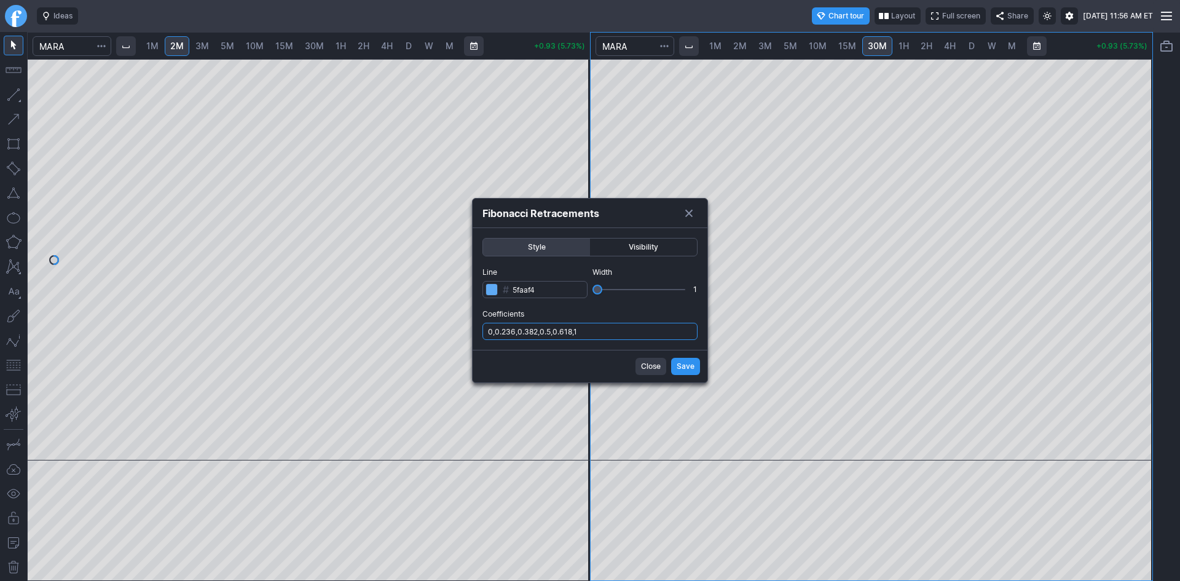
click at [622, 326] on input "0,0.236,0.382,0.5,0.618,1" at bounding box center [589, 331] width 215 height 17
type input "0,0.236,0.382,0.5,0.618,1,.786"
click at [691, 372] on span "Save" at bounding box center [685, 366] width 18 height 12
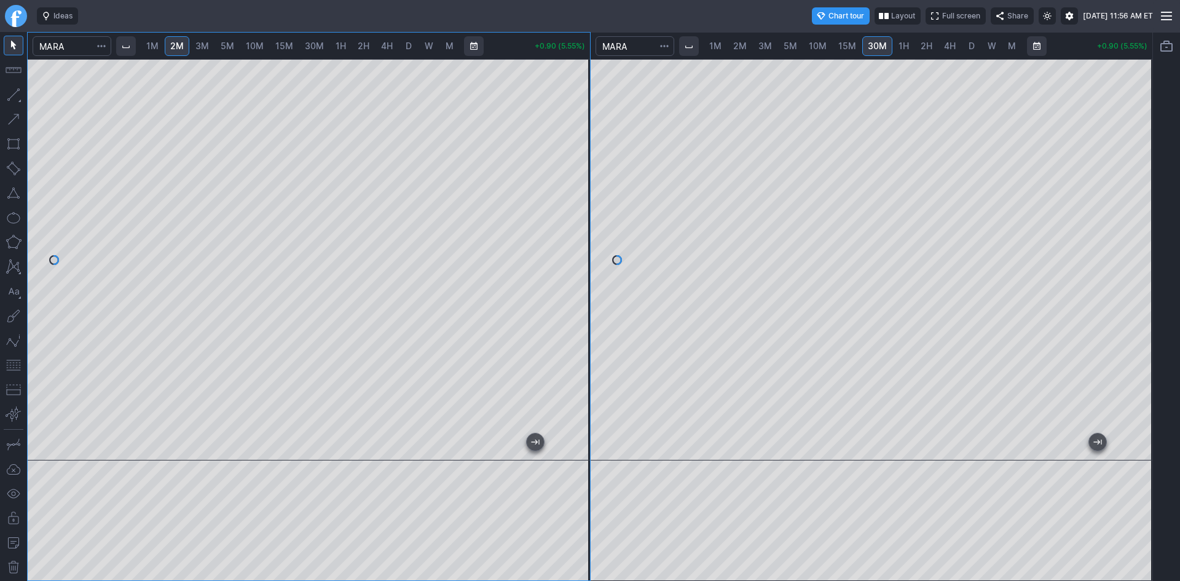
click at [562, 274] on div at bounding box center [309, 259] width 562 height 401
click at [12, 361] on button "button" at bounding box center [14, 365] width 20 height 20
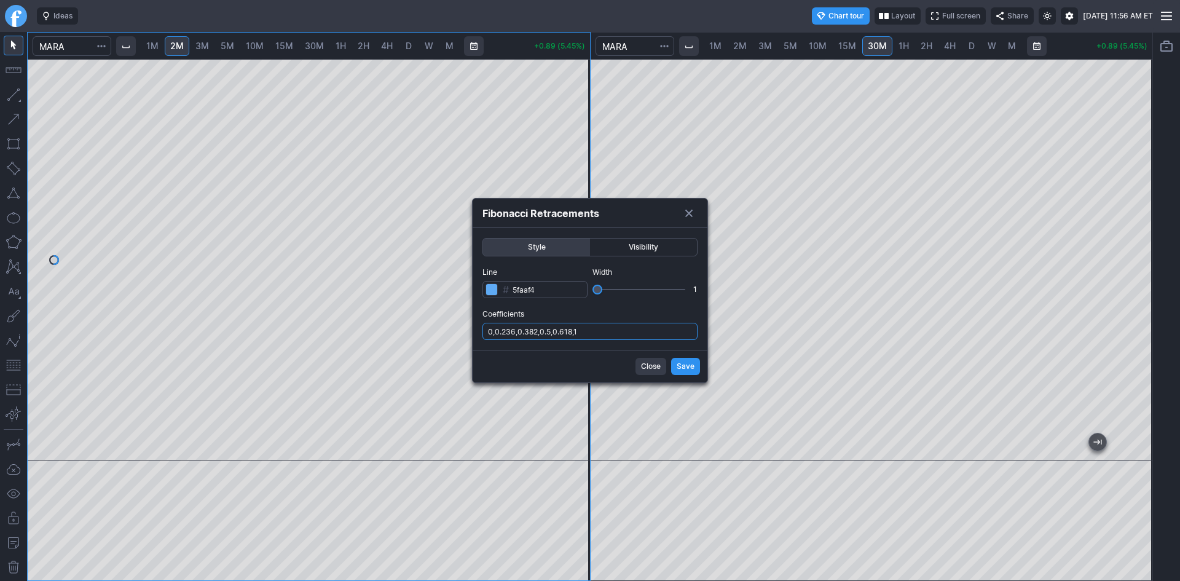
click at [605, 334] on input "0,0.236,0.382,0.5,0.618,1" at bounding box center [589, 331] width 215 height 17
type input "0,0.236,0.382,0.5,0.618,1,.786"
click at [680, 367] on span "Save" at bounding box center [685, 366] width 18 height 12
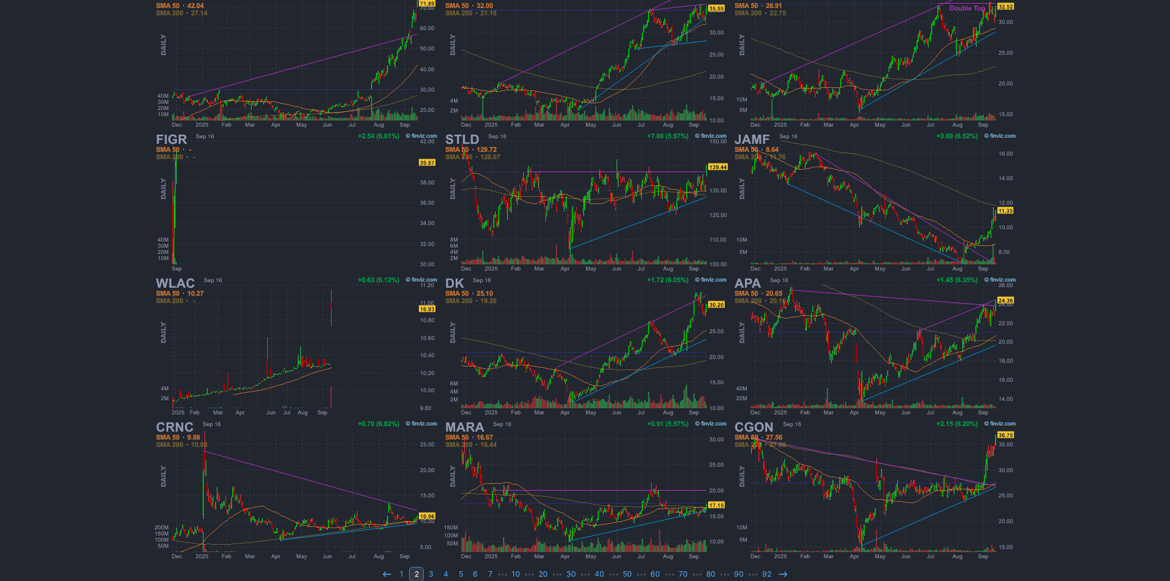
scroll to position [253, 0]
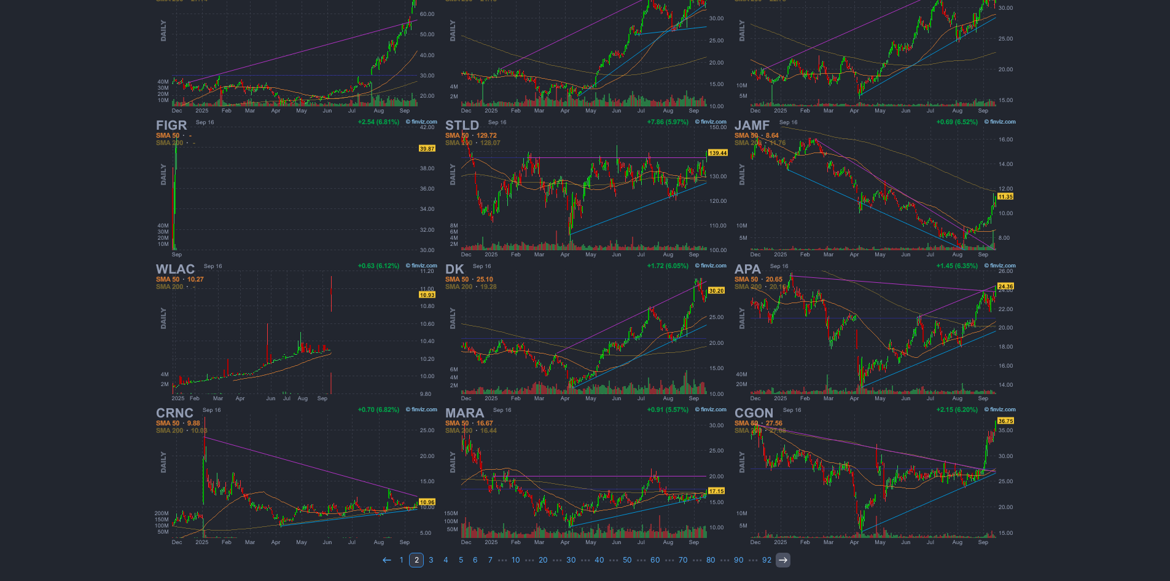
click at [778, 561] on icon at bounding box center [783, 560] width 10 height 10
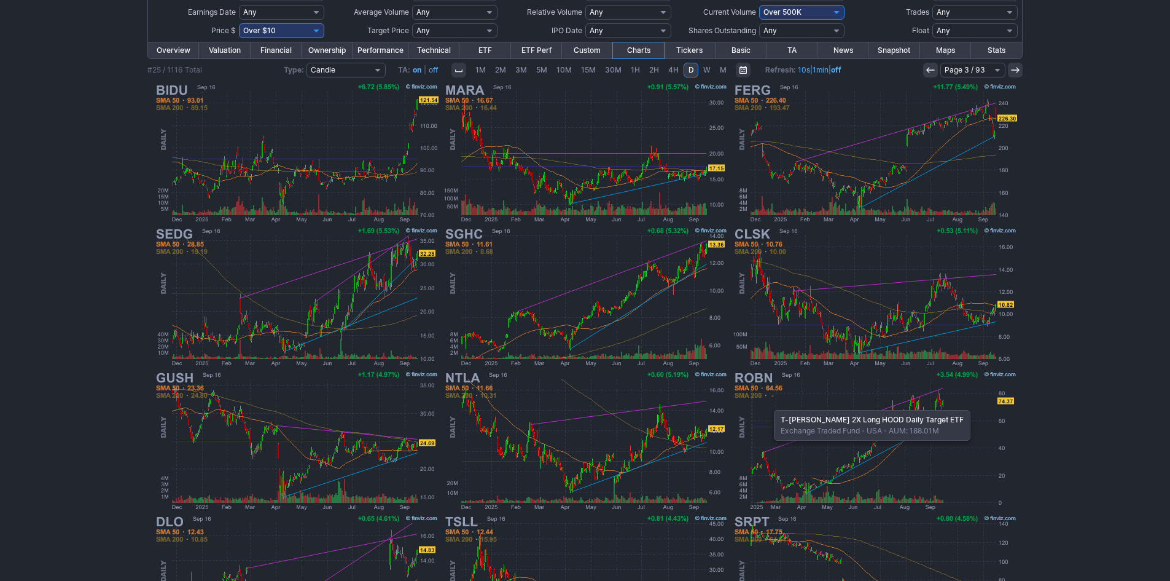
scroll to position [130, 0]
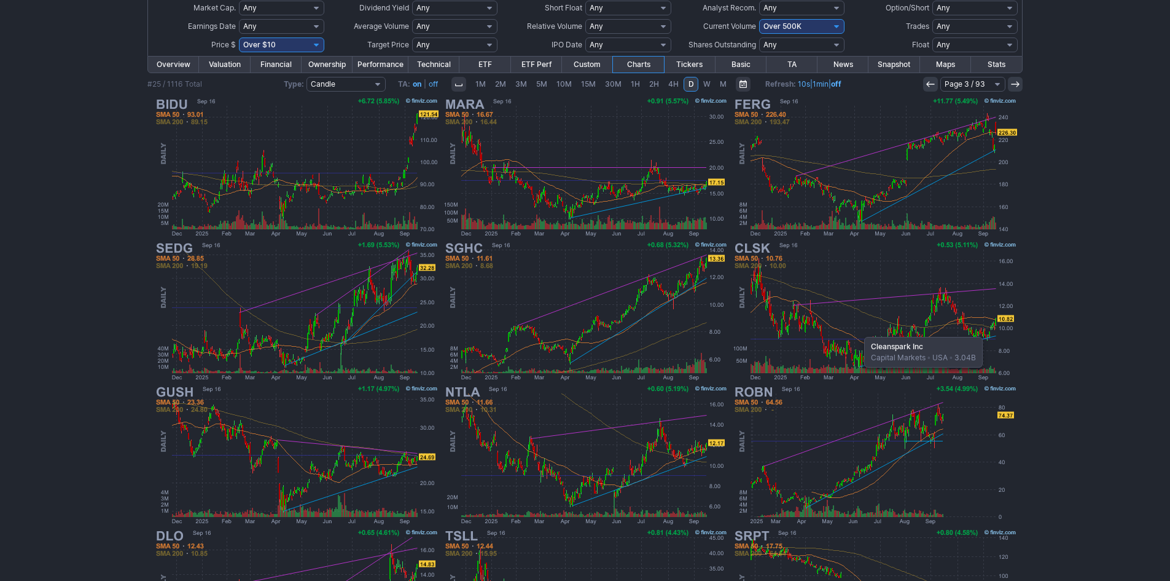
click at [858, 331] on img at bounding box center [875, 311] width 288 height 144
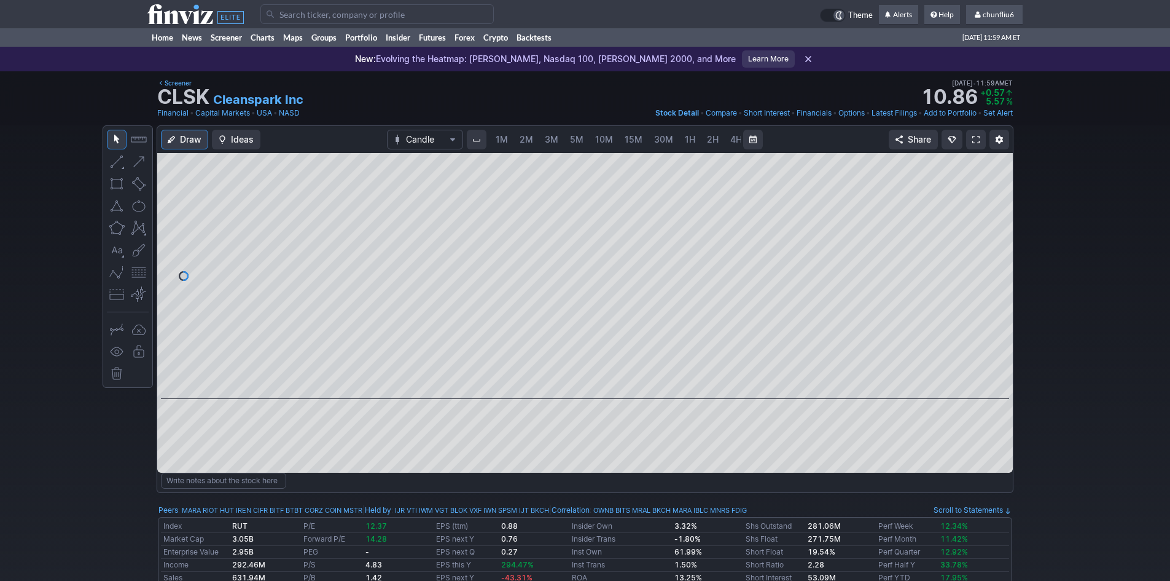
scroll to position [0, 66]
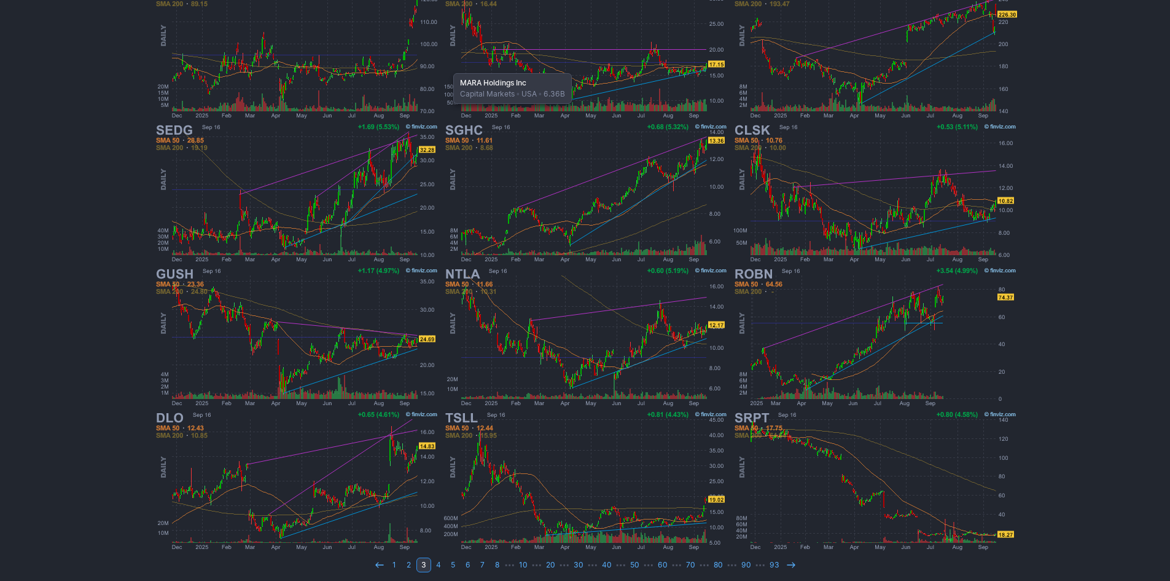
scroll to position [253, 0]
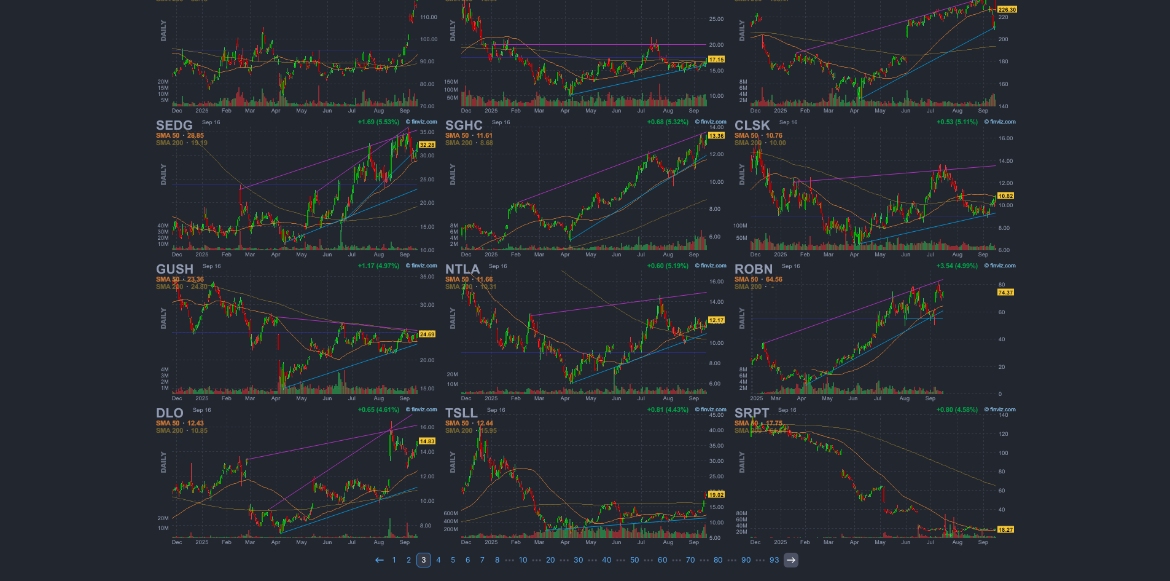
click at [786, 557] on icon at bounding box center [791, 560] width 10 height 10
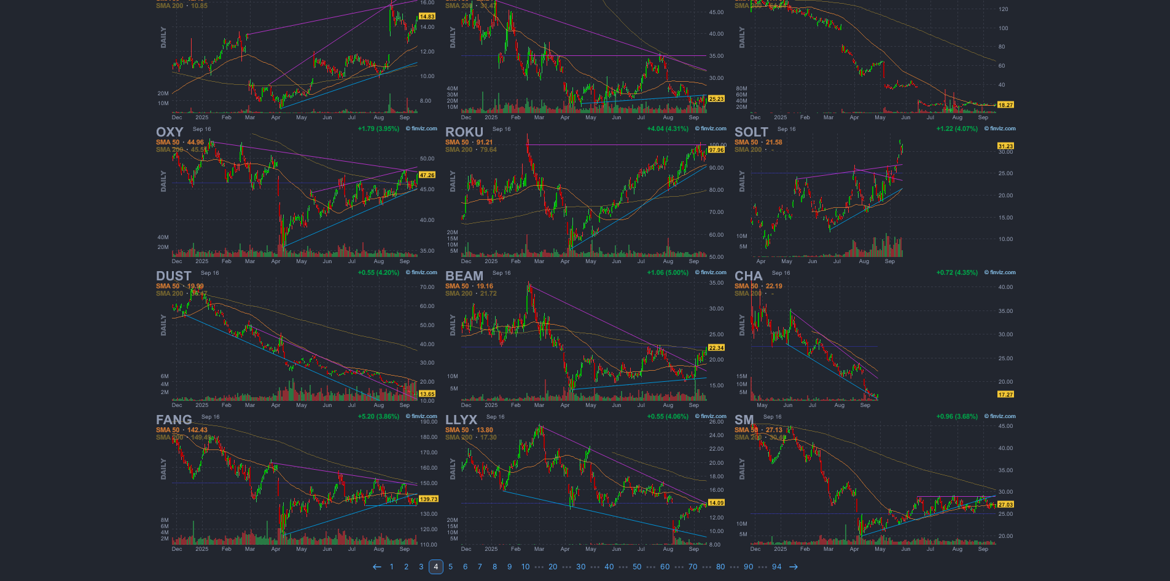
scroll to position [253, 0]
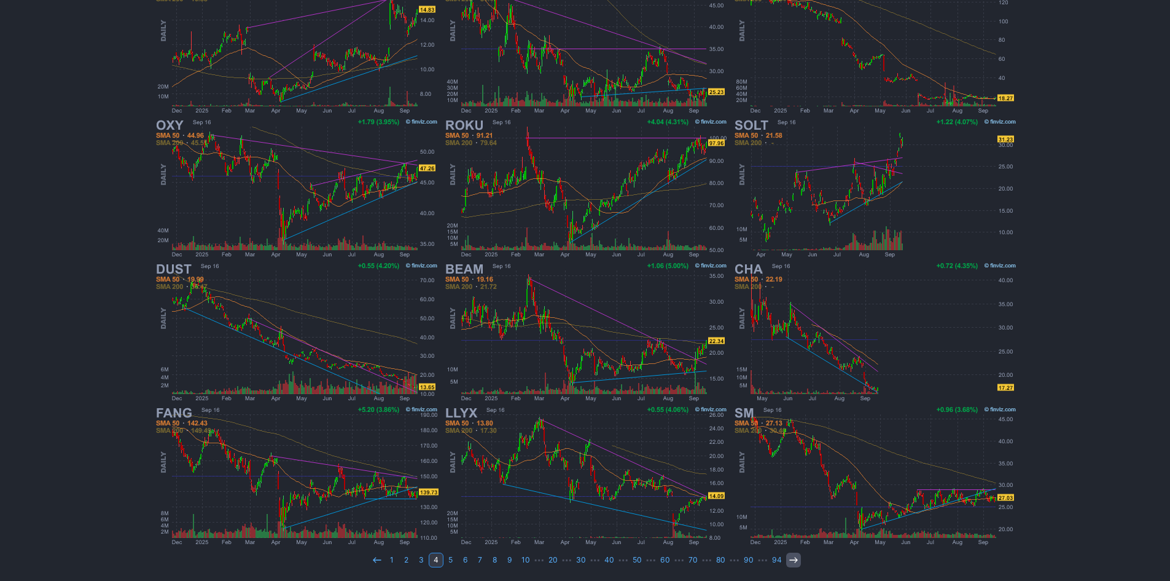
click at [793, 560] on use at bounding box center [793, 560] width 8 height 6
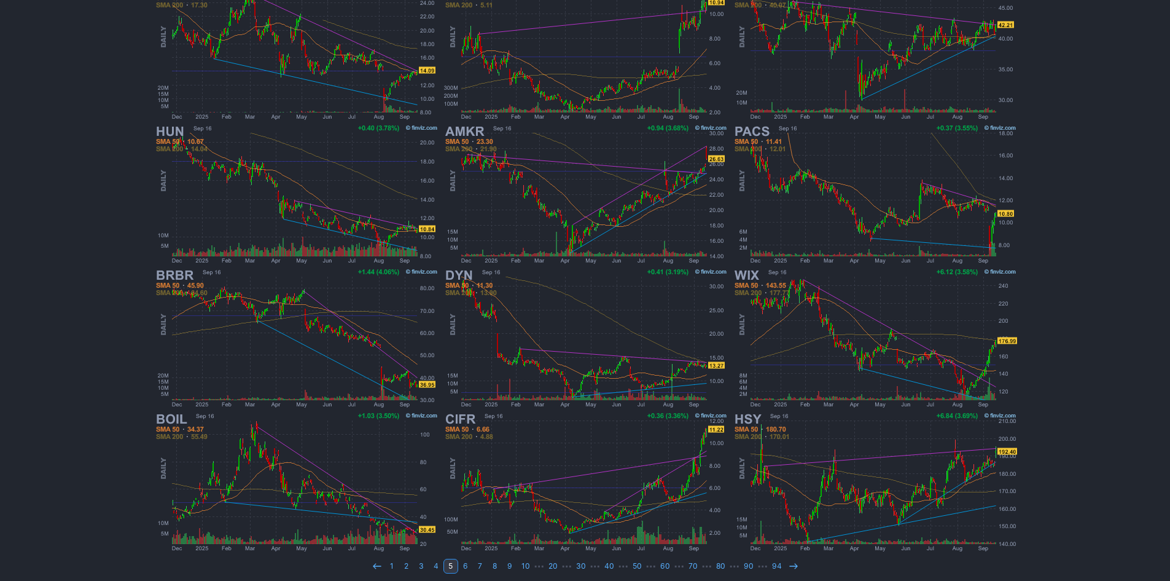
scroll to position [253, 0]
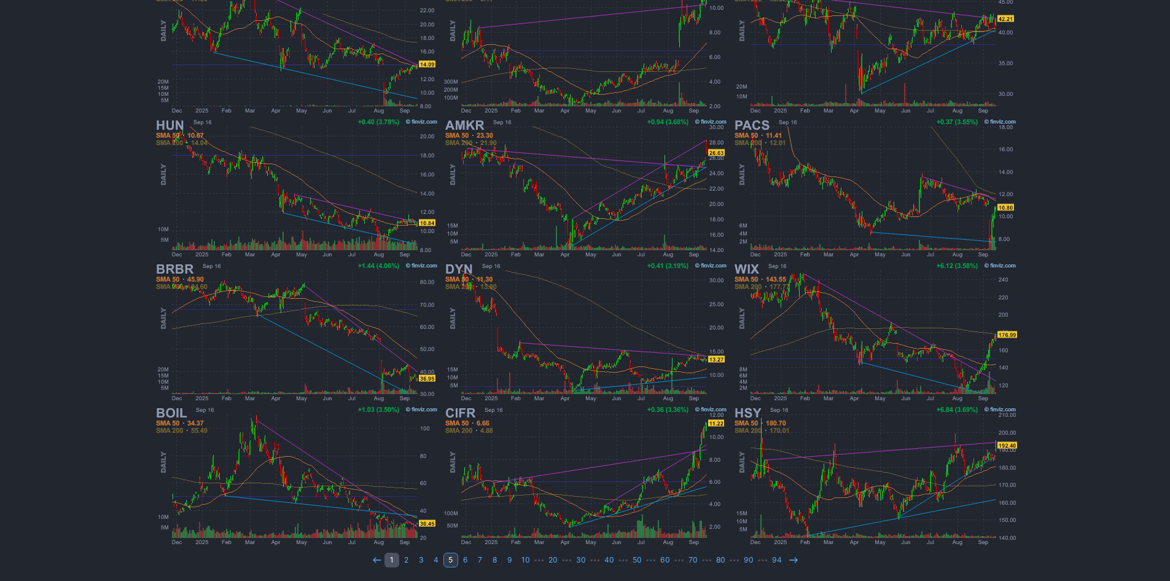
click at [399, 560] on link "1" at bounding box center [392, 559] width 15 height 15
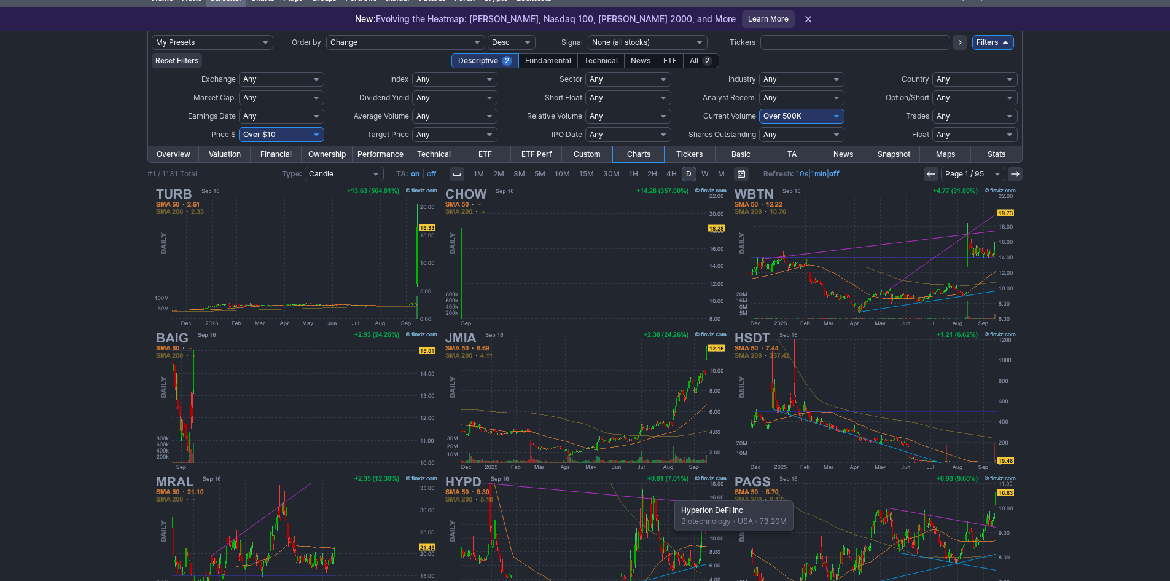
scroll to position [61, 0]
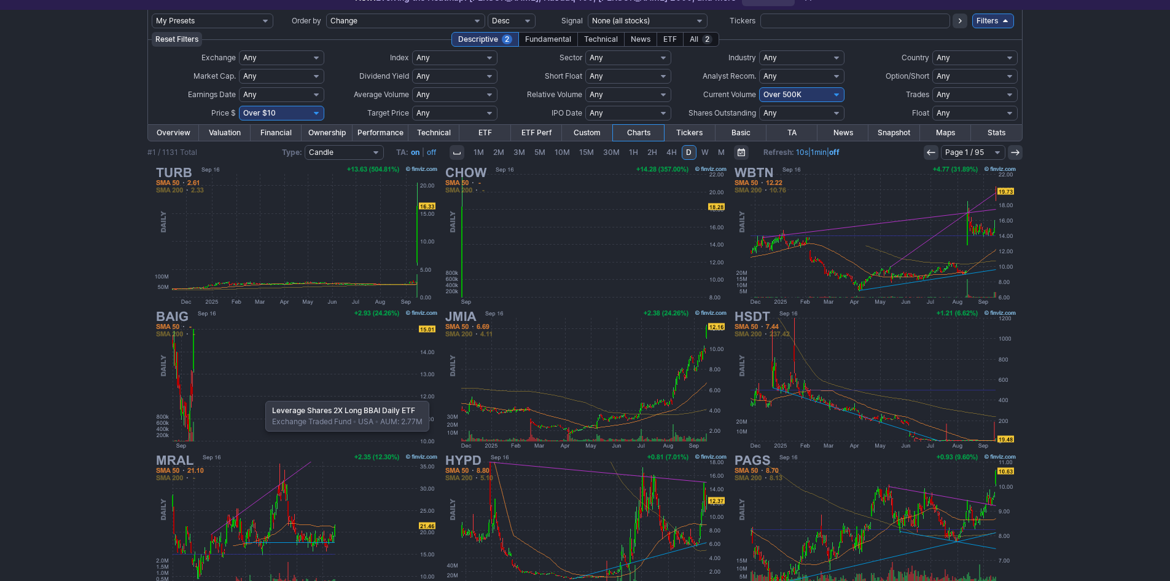
click at [259, 394] on img at bounding box center [296, 379] width 288 height 144
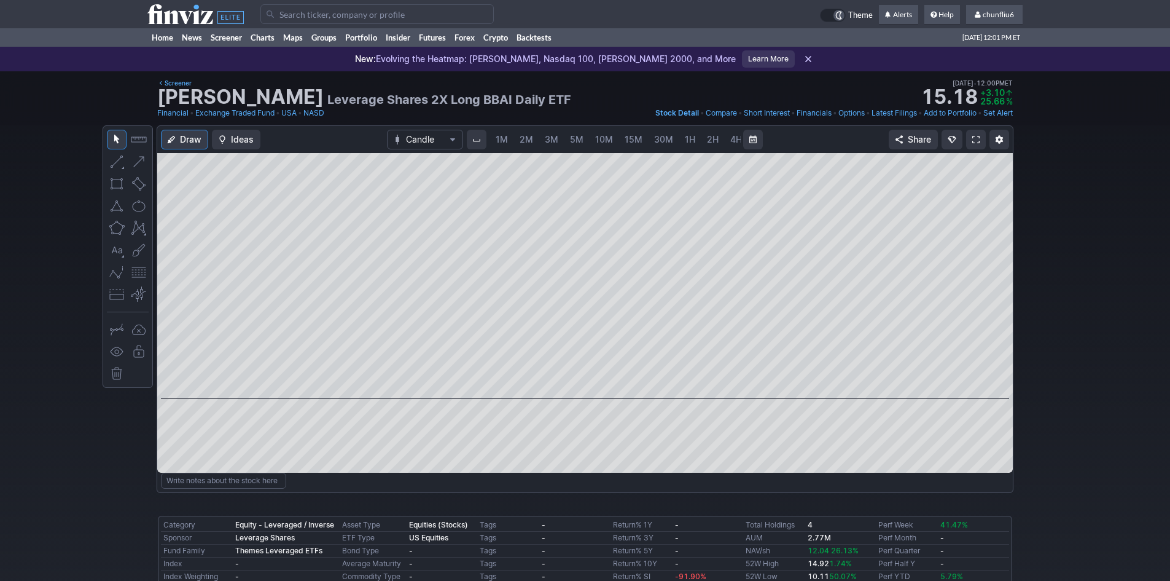
scroll to position [0, 66]
click at [975, 139] on span at bounding box center [976, 140] width 7 height 10
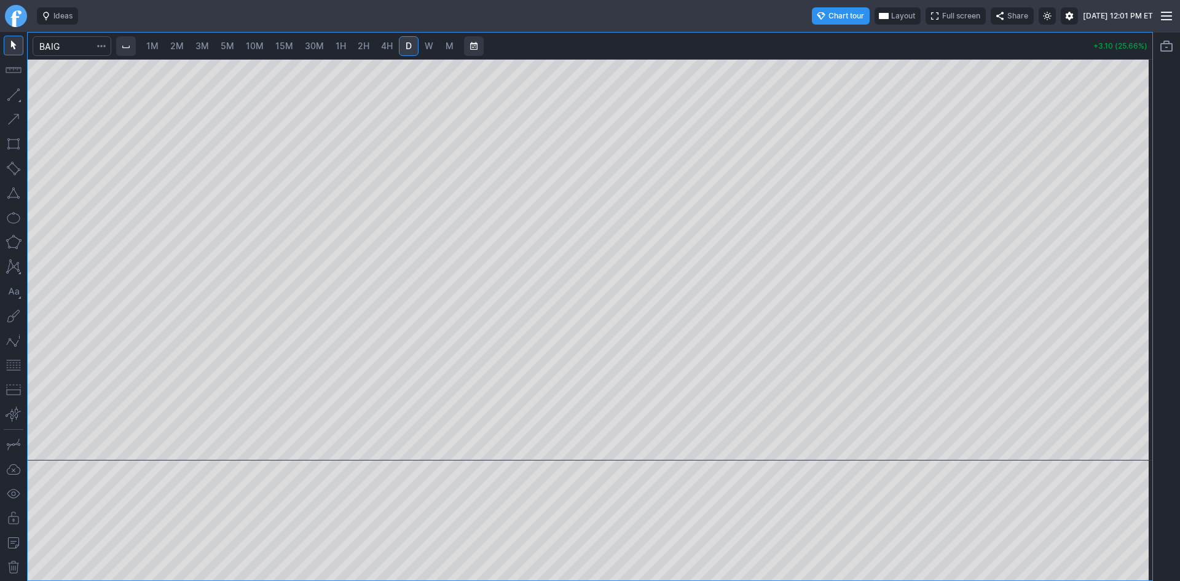
click at [178, 42] on span "2M" at bounding box center [177, 46] width 14 height 10
click at [162, 44] on link "1M" at bounding box center [152, 46] width 23 height 20
drag, startPoint x: 1145, startPoint y: 163, endPoint x: 1132, endPoint y: 200, distance: 38.5
click at [1132, 200] on div at bounding box center [1139, 256] width 26 height 370
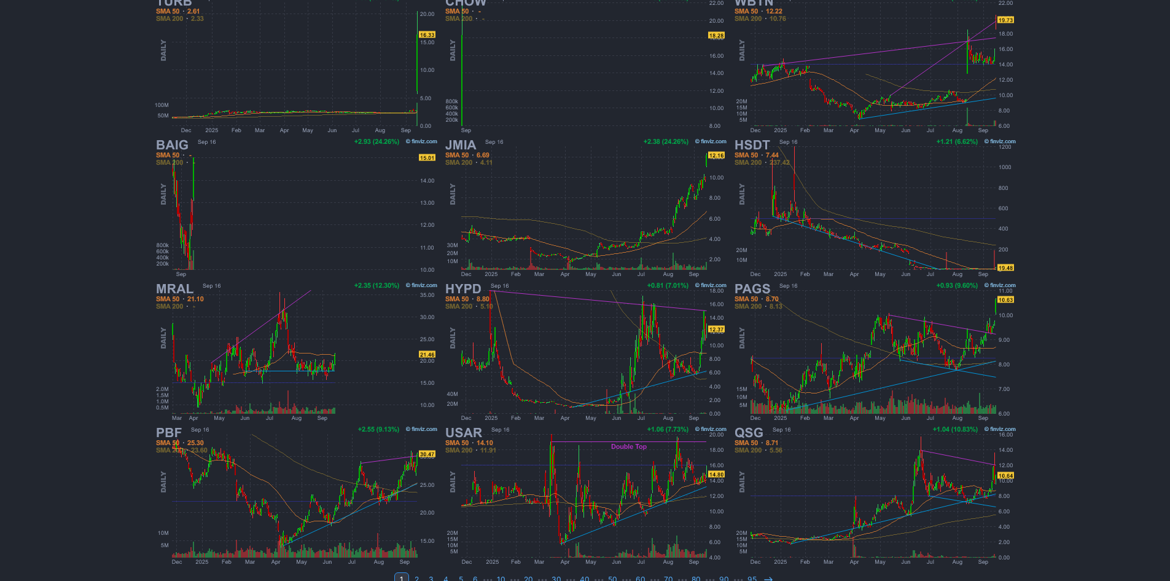
scroll to position [253, 0]
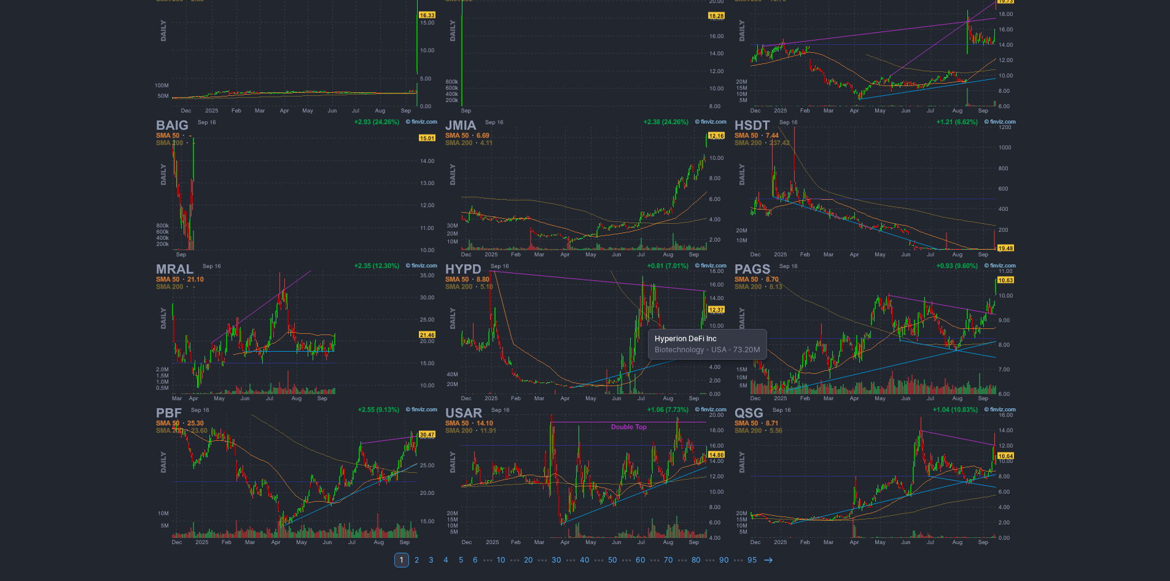
click at [642, 323] on img at bounding box center [586, 332] width 288 height 144
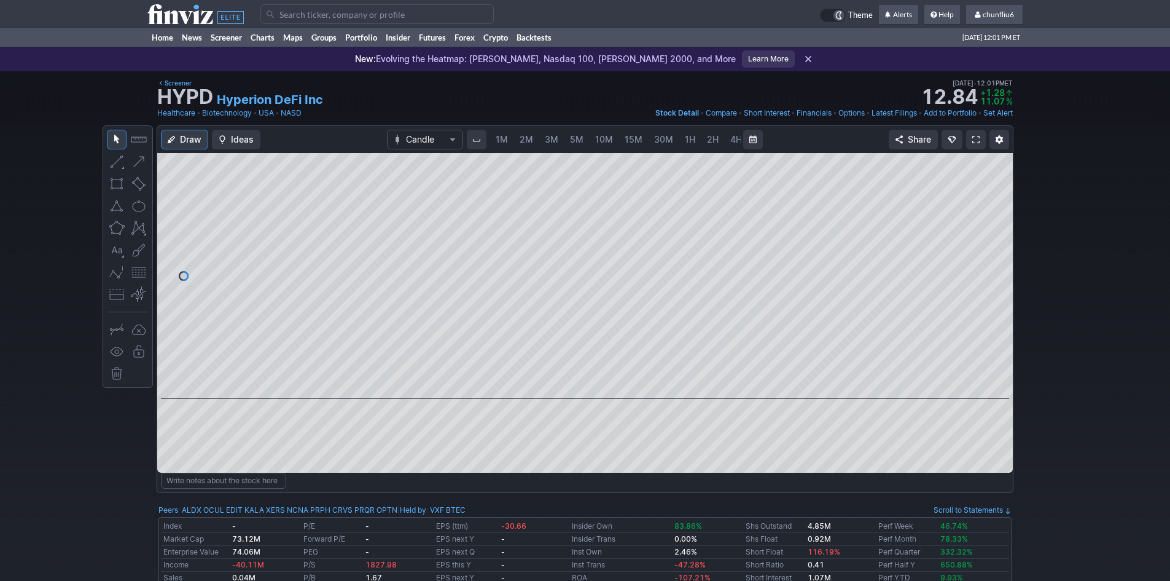
scroll to position [0, 66]
click at [512, 135] on span "5M" at bounding box center [511, 139] width 14 height 10
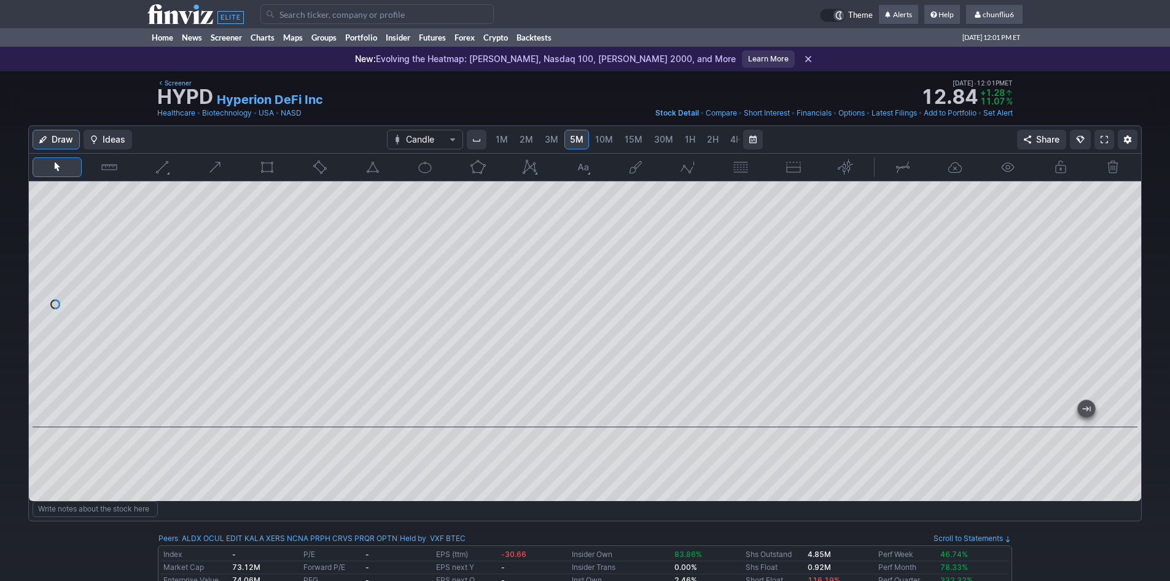
drag, startPoint x: 1129, startPoint y: 240, endPoint x: 1121, endPoint y: 300, distance: 60.7
click at [1124, 300] on div at bounding box center [1129, 301] width 26 height 215
drag, startPoint x: 946, startPoint y: 410, endPoint x: 2, endPoint y: 240, distance: 959.5
click at [2, 242] on div "Draw Ideas Candle 1M 2M 3M 5M 10M 15M 30M 1H 2H 4H D W M Share" at bounding box center [585, 327] width 1170 height 405
drag, startPoint x: 1124, startPoint y: 259, endPoint x: 1116, endPoint y: 262, distance: 8.6
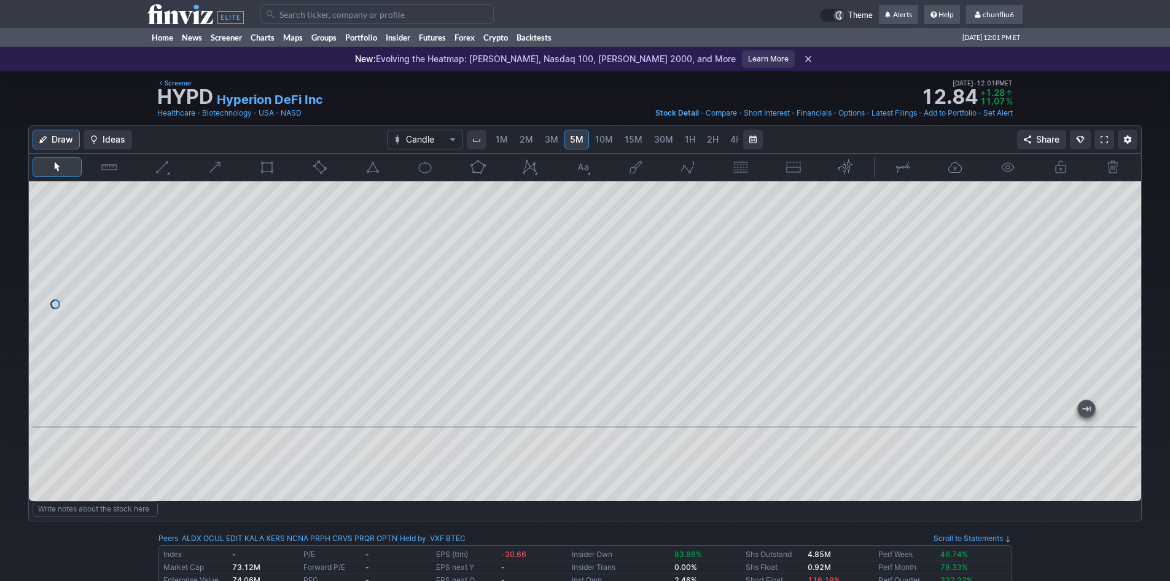
click at [1124, 262] on div at bounding box center [1129, 301] width 26 height 215
click at [1100, 138] on link at bounding box center [1105, 140] width 20 height 20
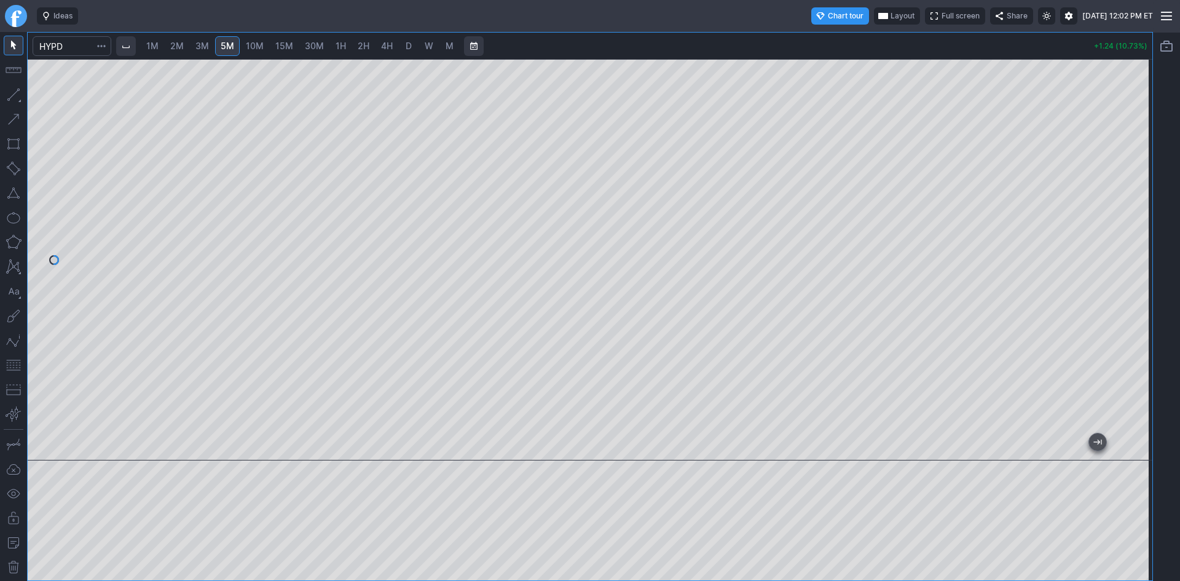
drag, startPoint x: 1146, startPoint y: 197, endPoint x: 1127, endPoint y: 253, distance: 59.1
click at [1135, 254] on div at bounding box center [1139, 256] width 26 height 370
click at [11, 358] on button "button" at bounding box center [14, 365] width 20 height 20
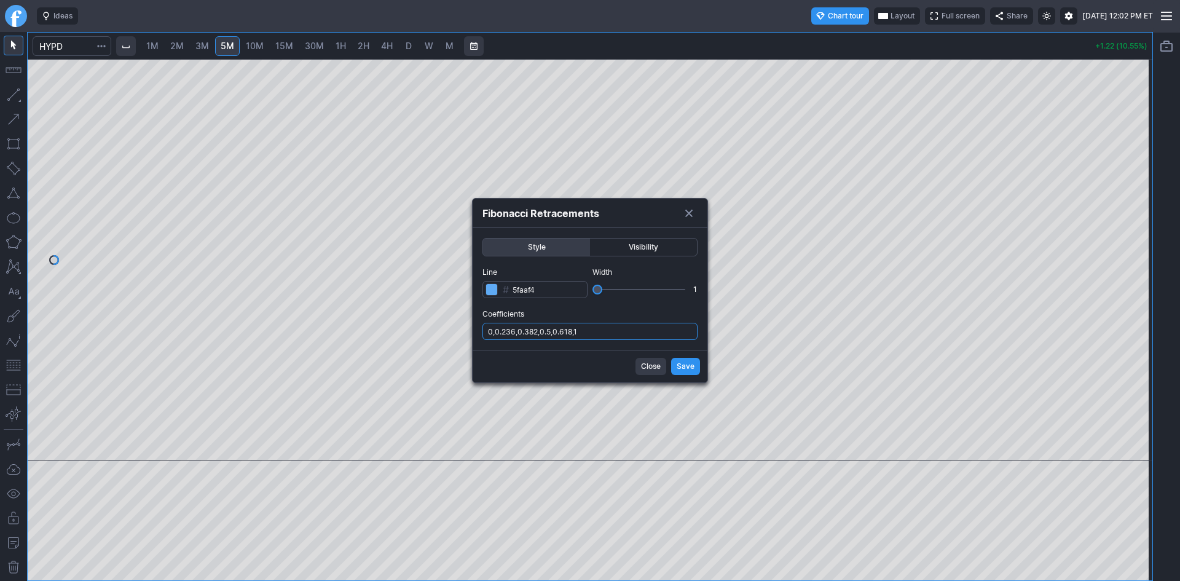
click at [632, 327] on input "0,0.236,0.382,0.5,0.618,1" at bounding box center [589, 331] width 215 height 17
type input "0,0.236,0.382,0.5,0.618,1,.786"
click at [684, 367] on span "Save" at bounding box center [685, 366] width 18 height 12
